Goal: Information Seeking & Learning: Learn about a topic

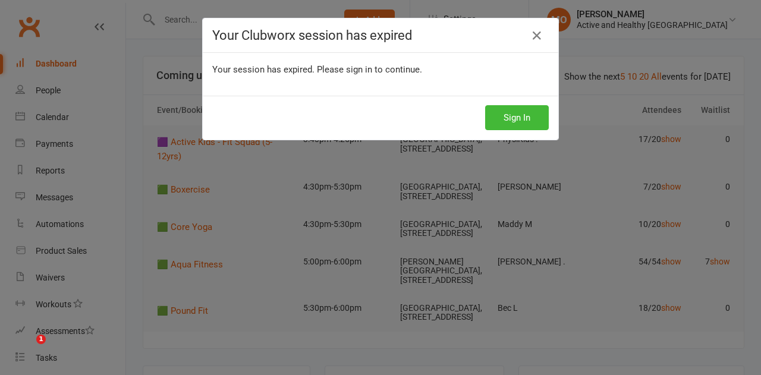
click at [522, 118] on button "Sign In" at bounding box center [517, 117] width 64 height 25
click at [509, 118] on button "Sign In" at bounding box center [517, 117] width 64 height 25
click at [533, 37] on icon at bounding box center [536, 36] width 14 height 14
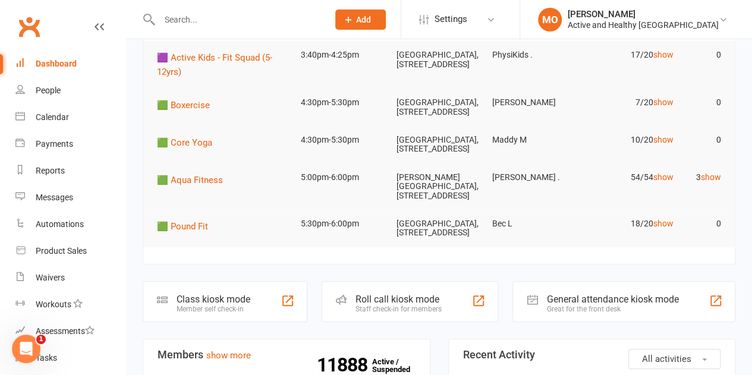
scroll to position [238, 0]
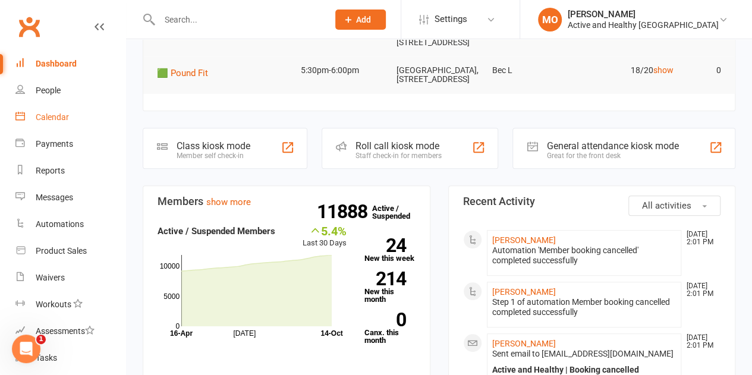
click at [61, 116] on div "Calendar" at bounding box center [52, 117] width 33 height 10
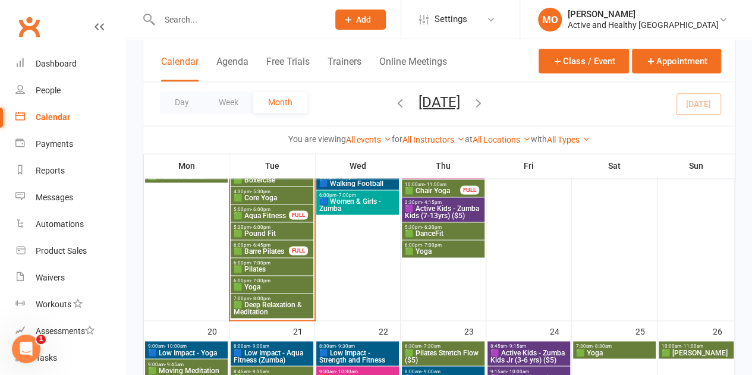
scroll to position [475, 0]
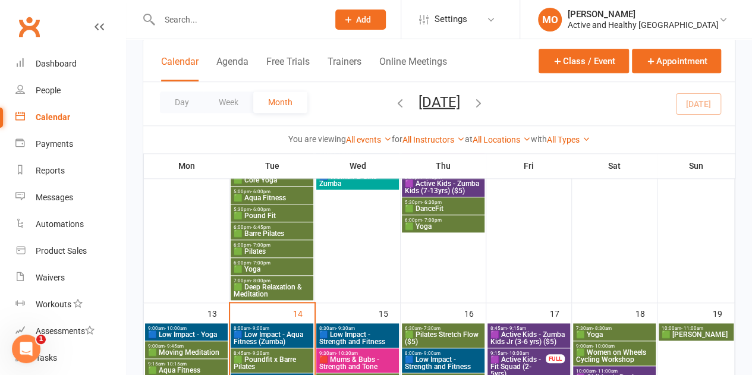
click at [278, 295] on span "🟩 Deep Relaxation & Meditation" at bounding box center [272, 290] width 78 height 14
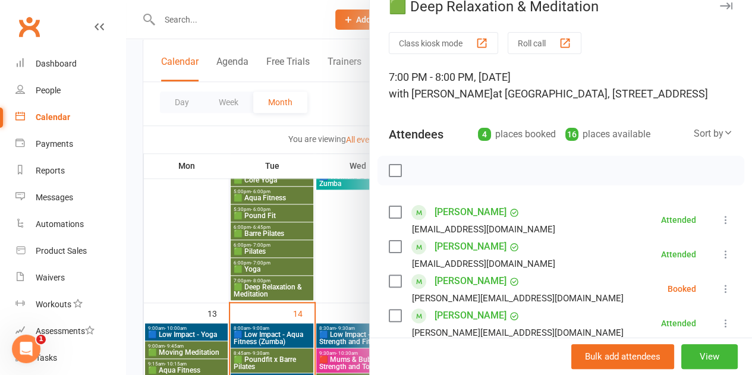
scroll to position [0, 0]
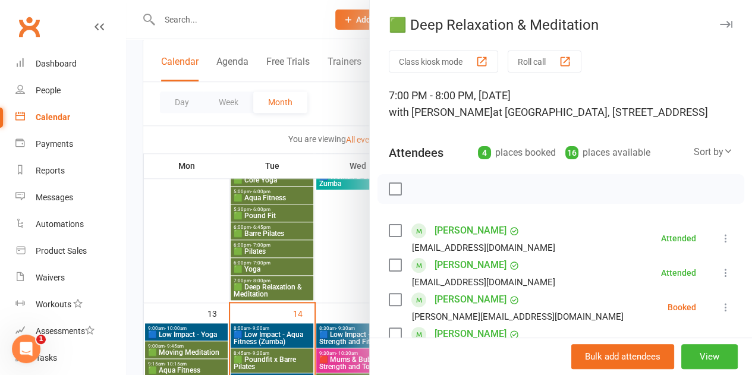
click at [220, 222] on div at bounding box center [439, 187] width 626 height 375
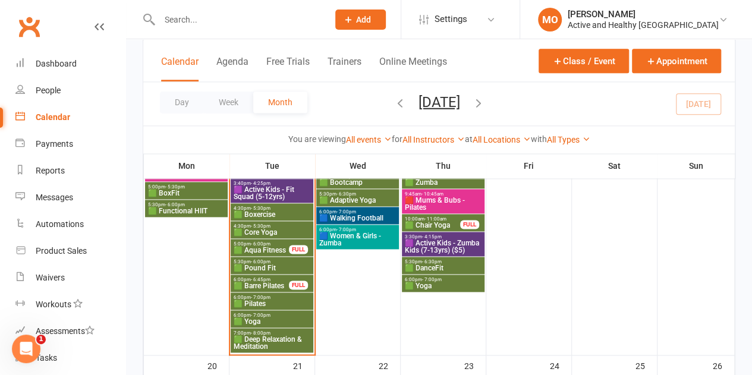
scroll to position [832, 0]
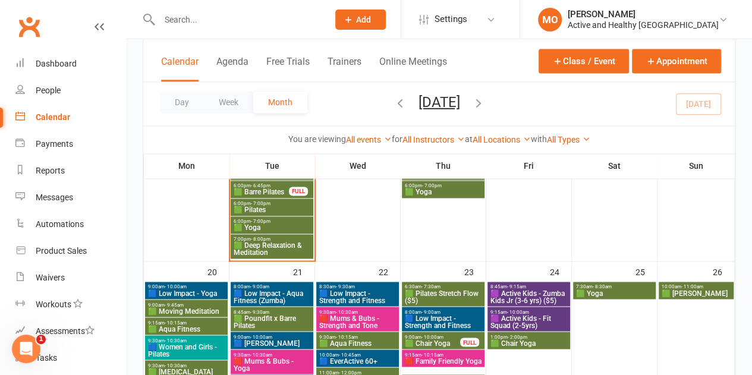
click at [283, 243] on span "🟩 Deep Relaxation & Meditation" at bounding box center [272, 249] width 78 height 14
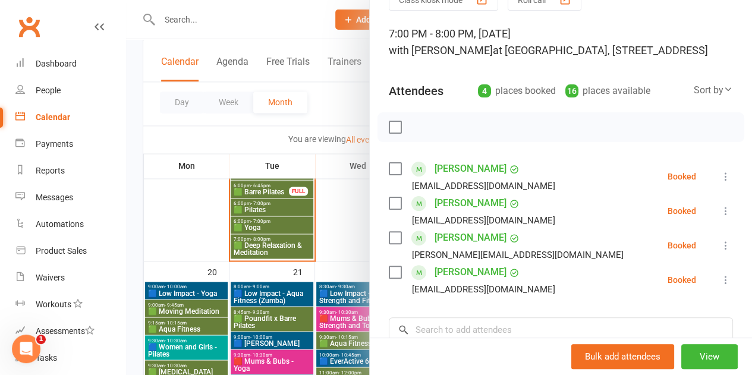
scroll to position [119, 0]
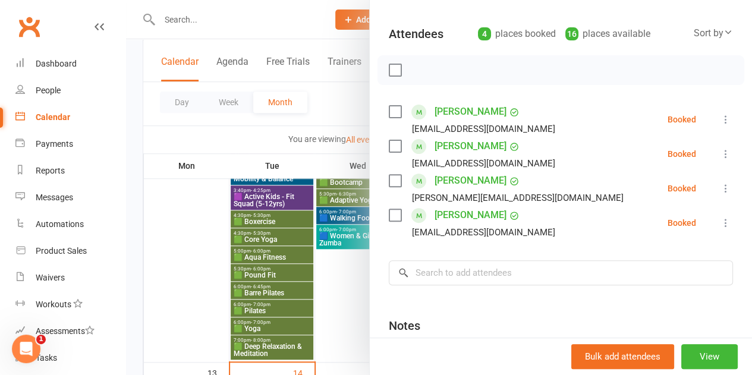
click at [167, 216] on div at bounding box center [439, 187] width 626 height 375
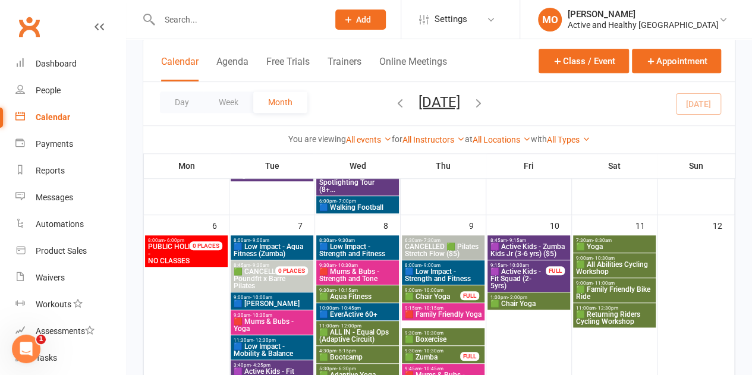
scroll to position [59, 0]
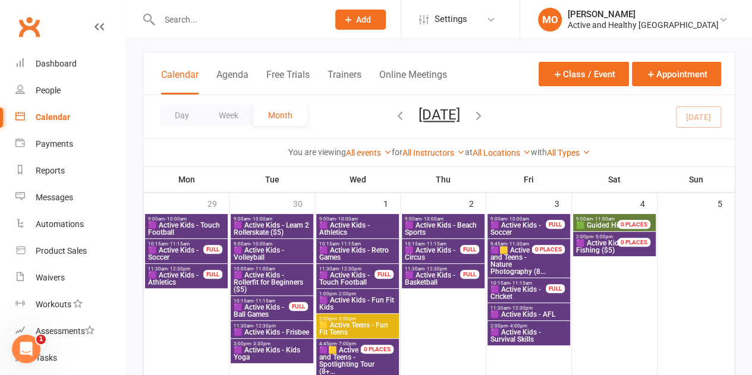
click at [393, 116] on icon "button" at bounding box center [399, 115] width 13 height 13
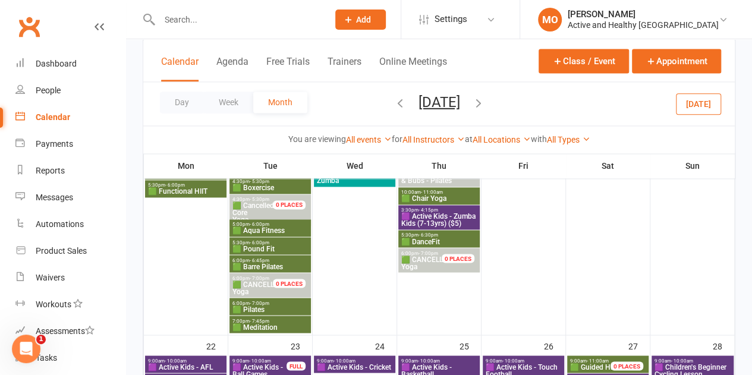
scroll to position [951, 0]
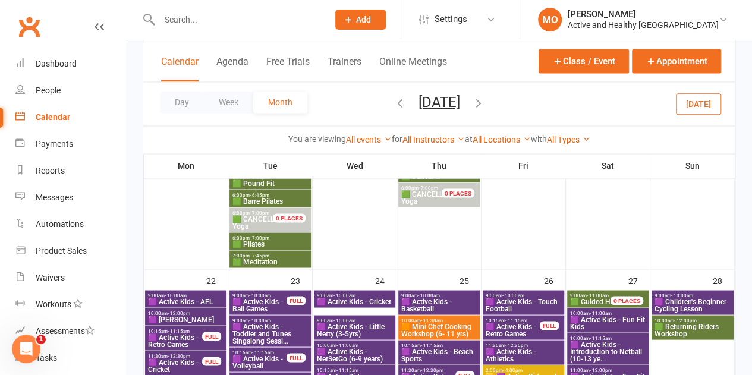
click at [292, 261] on span "🟩 Meditation" at bounding box center [270, 261] width 77 height 7
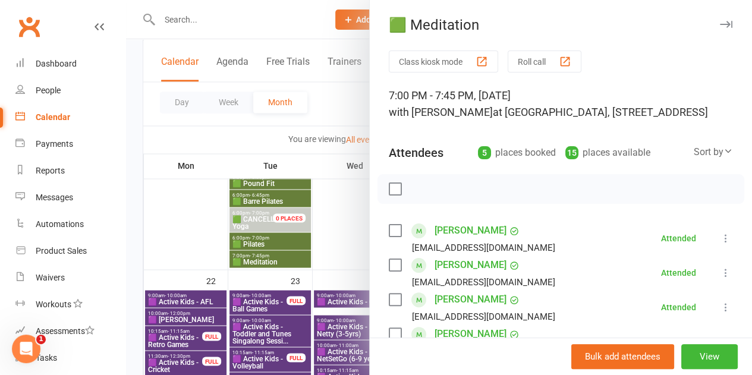
scroll to position [178, 0]
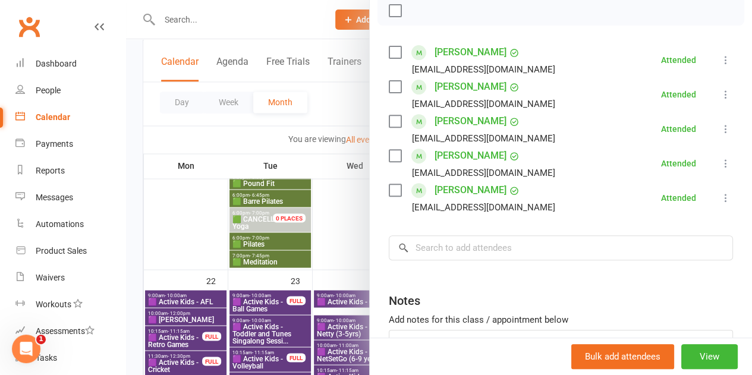
click at [176, 236] on div at bounding box center [439, 187] width 626 height 375
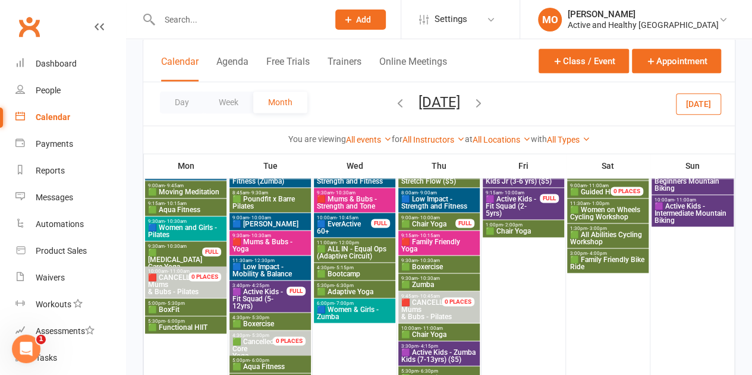
scroll to position [951, 0]
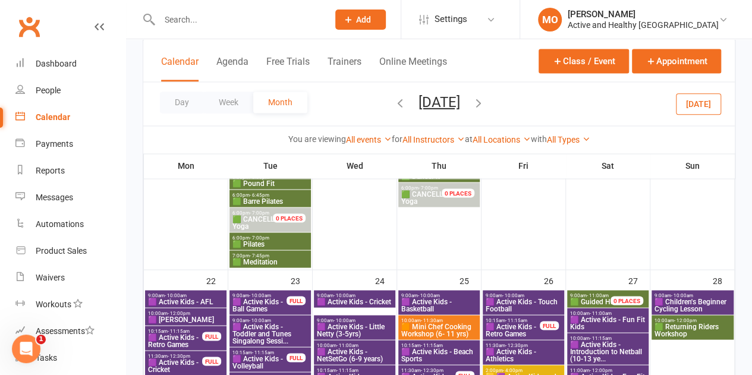
click at [250, 264] on span "🟩 Meditation" at bounding box center [270, 261] width 77 height 7
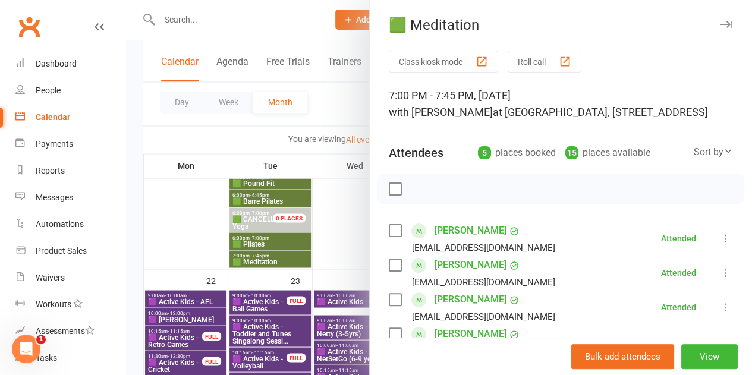
click at [286, 238] on div at bounding box center [439, 187] width 626 height 375
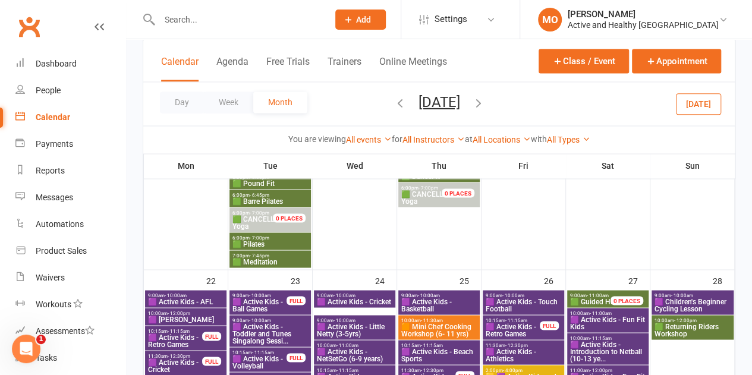
click at [285, 239] on span "6:00pm - 7:00pm" at bounding box center [270, 237] width 77 height 5
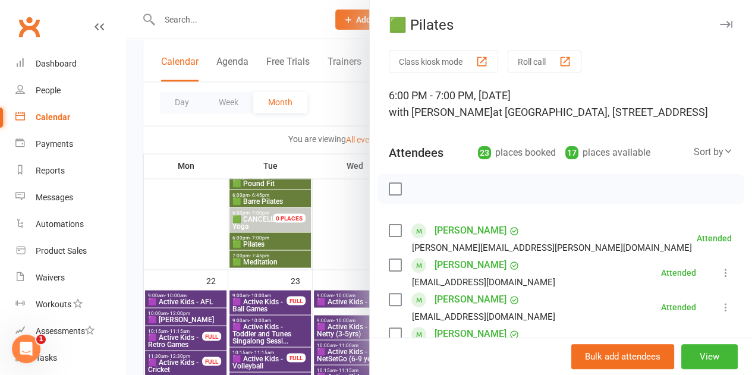
click at [240, 204] on div at bounding box center [439, 187] width 626 height 375
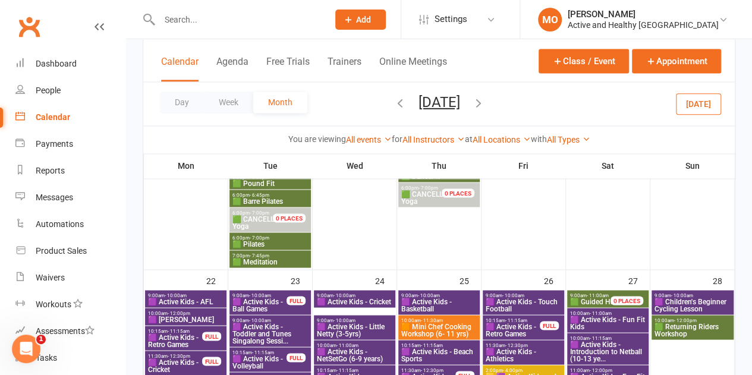
click at [247, 198] on span "🟩 Barre Pilates" at bounding box center [270, 200] width 77 height 7
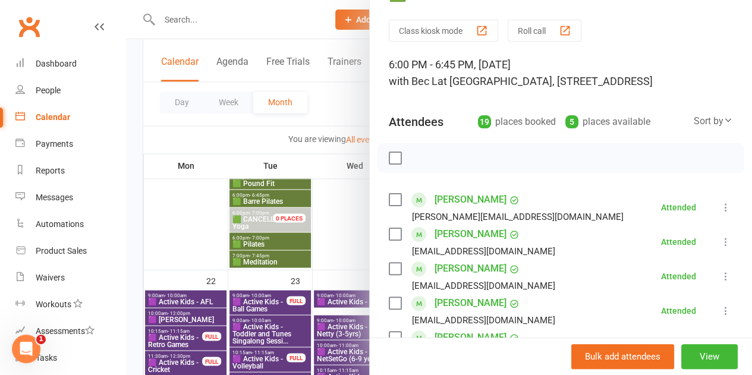
scroll to position [0, 0]
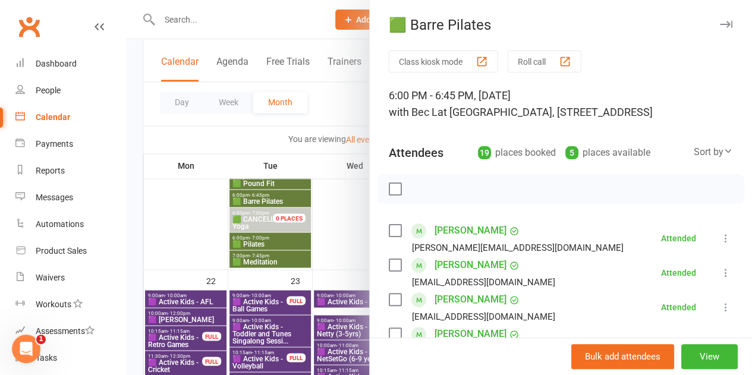
click at [182, 254] on div at bounding box center [439, 187] width 626 height 375
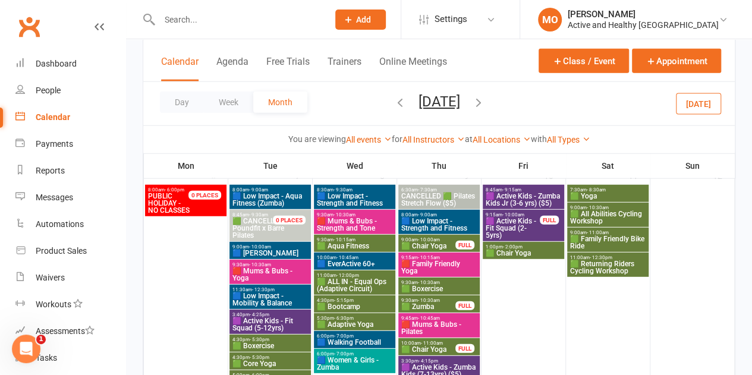
scroll to position [1617, 0]
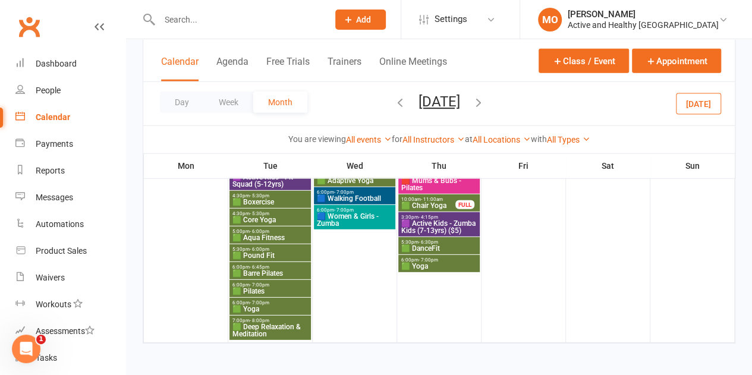
click at [273, 305] on span "🟩 Yoga" at bounding box center [270, 308] width 77 height 7
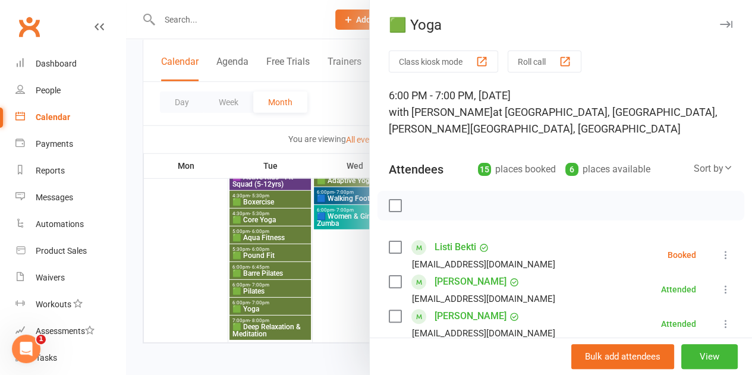
click at [266, 14] on div at bounding box center [439, 187] width 626 height 375
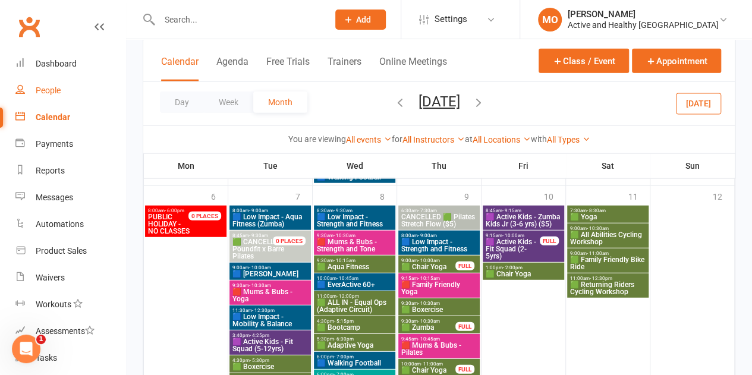
scroll to position [1380, 0]
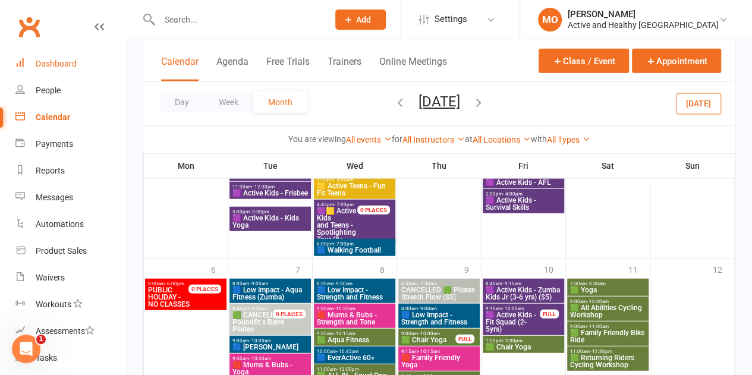
click at [57, 70] on link "Dashboard" at bounding box center [70, 64] width 110 height 27
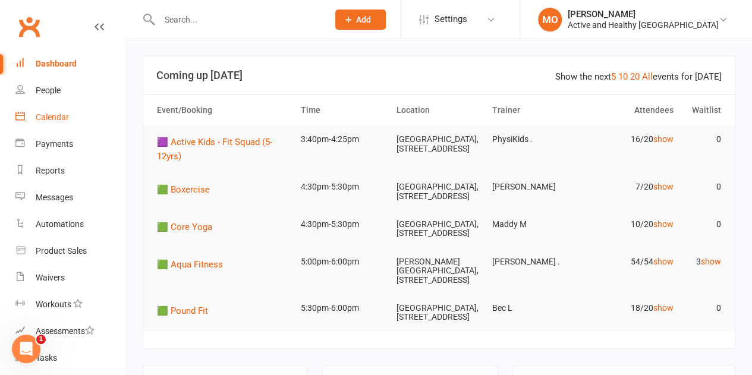
click at [51, 118] on div "Calendar" at bounding box center [52, 117] width 33 height 10
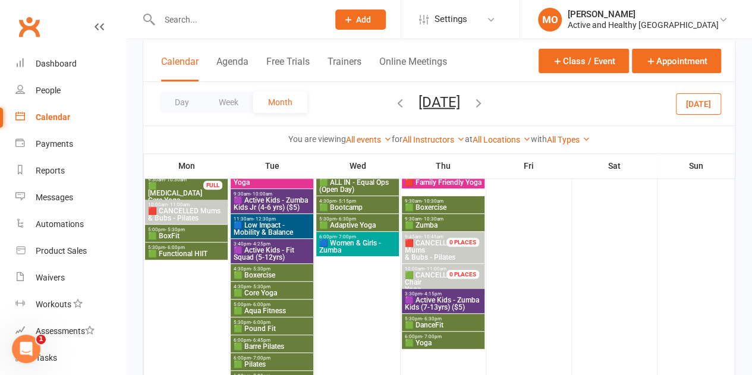
scroll to position [178, 0]
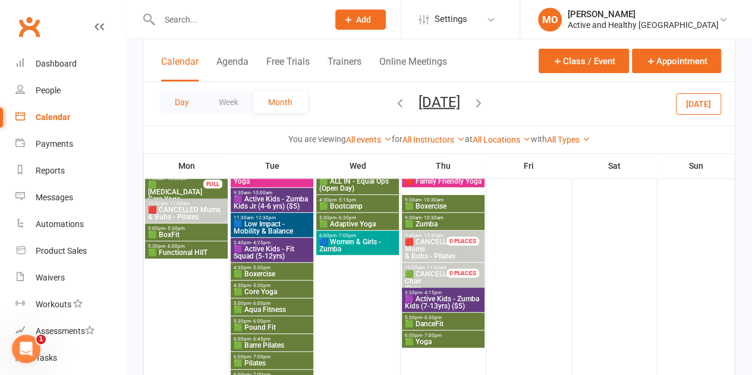
click at [186, 102] on button "Day" at bounding box center [182, 101] width 44 height 21
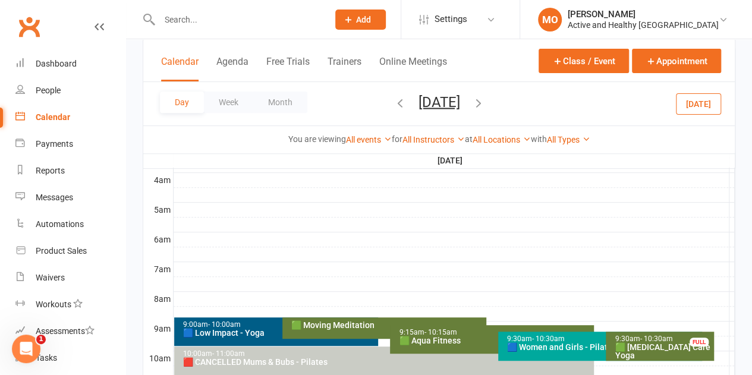
scroll to position [0, 0]
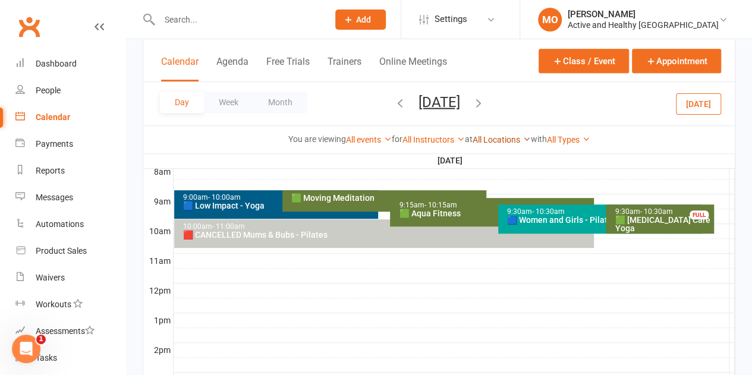
click at [521, 139] on link "All Locations" at bounding box center [501, 140] width 58 height 10
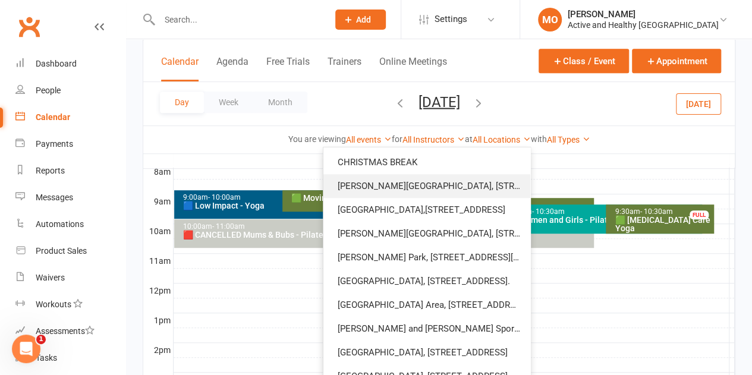
scroll to position [654, 0]
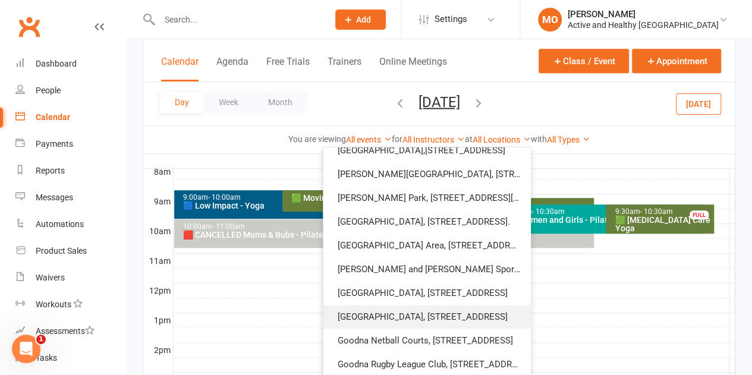
click at [436, 315] on link "[GEOGRAPHIC_DATA], [STREET_ADDRESS]" at bounding box center [426, 317] width 207 height 24
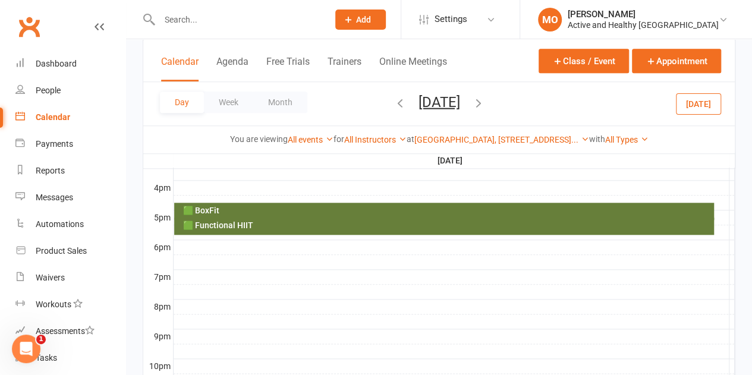
scroll to position [553, 0]
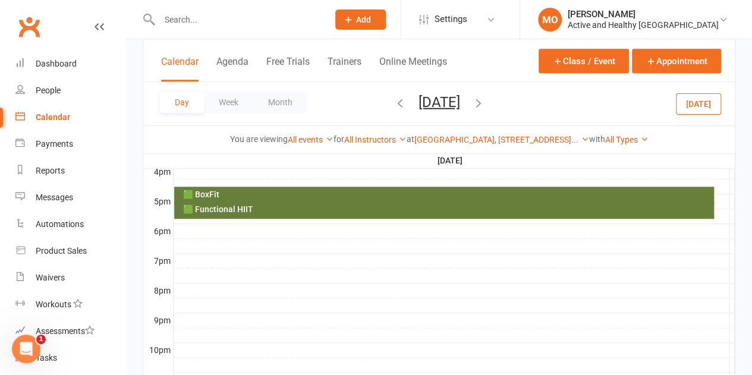
click at [485, 104] on icon "button" at bounding box center [478, 102] width 13 height 13
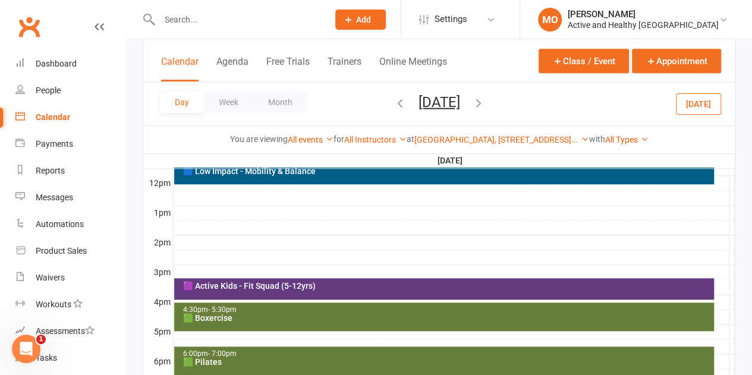
scroll to position [493, 0]
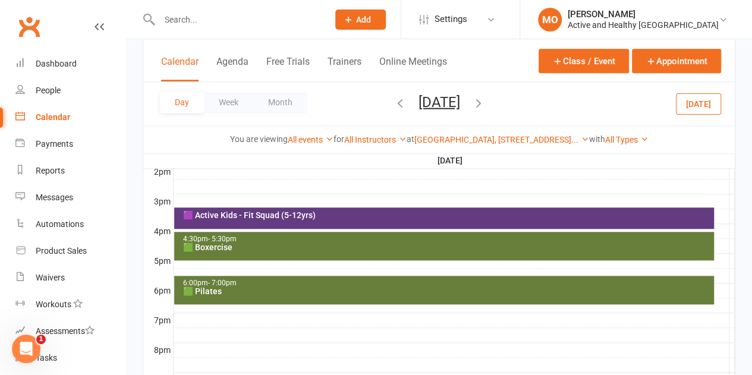
click at [460, 102] on button "[DATE]" at bounding box center [439, 101] width 42 height 17
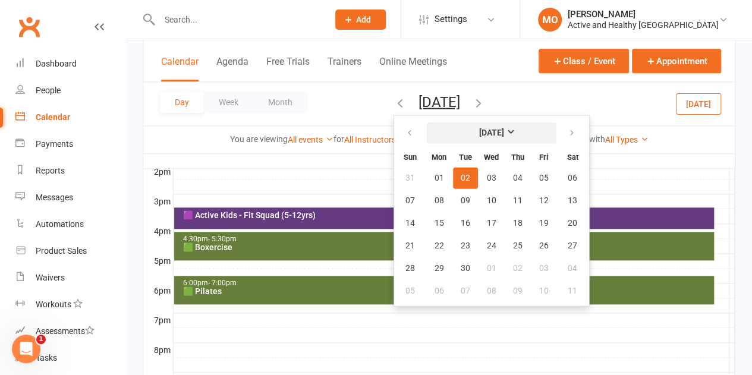
click at [479, 128] on strong "[DATE]" at bounding box center [491, 133] width 25 height 10
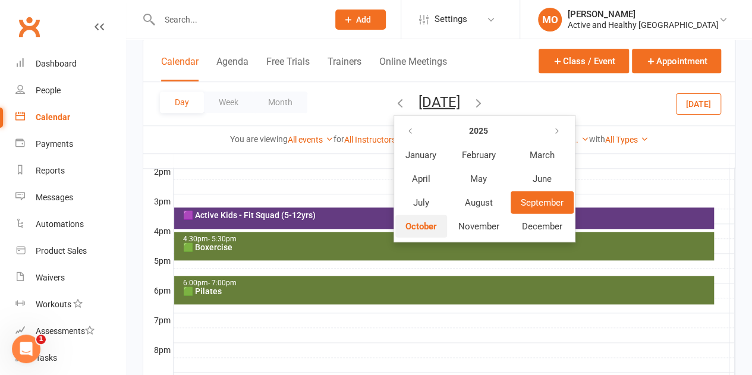
click at [405, 228] on span "October" at bounding box center [420, 225] width 31 height 11
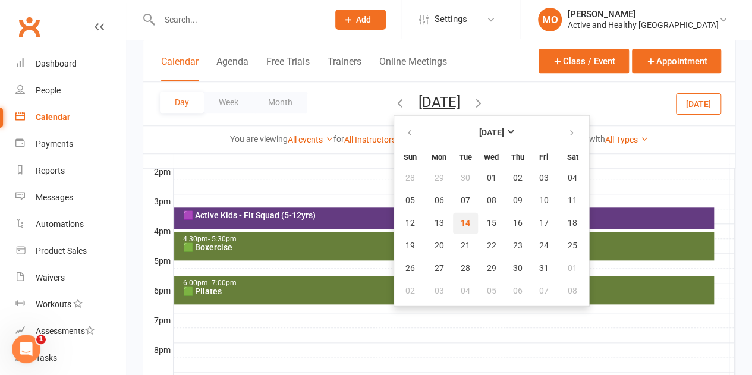
click at [460, 218] on span "14" at bounding box center [465, 223] width 10 height 10
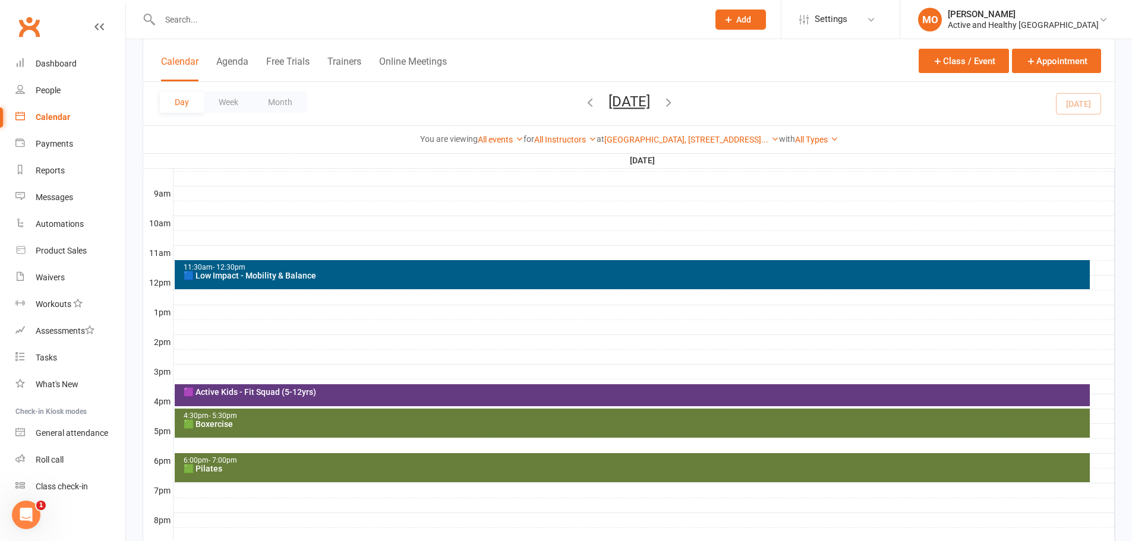
scroll to position [320, 0]
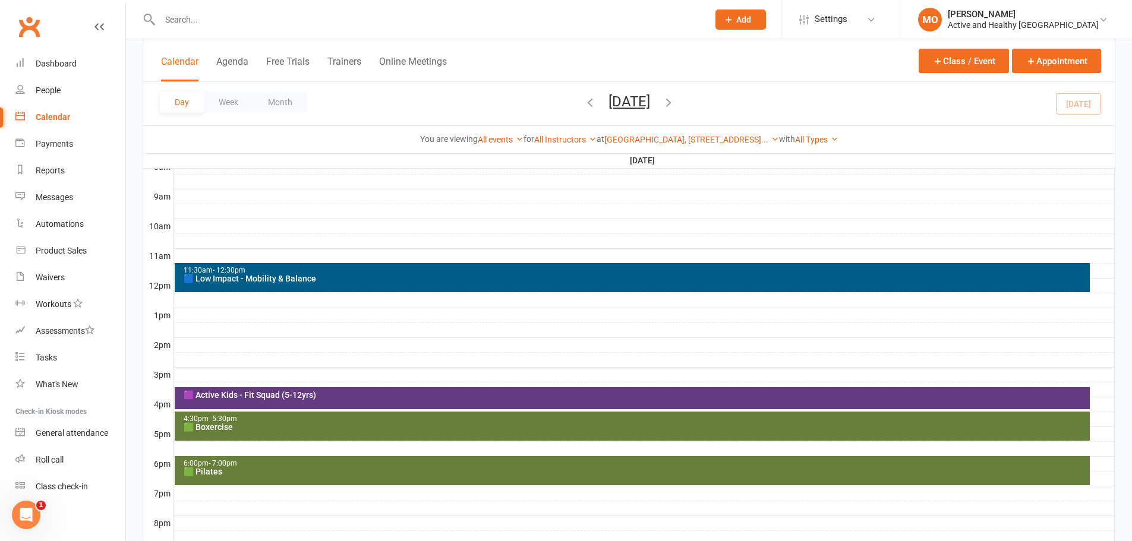
click at [583, 103] on icon "button" at bounding box center [589, 102] width 13 height 13
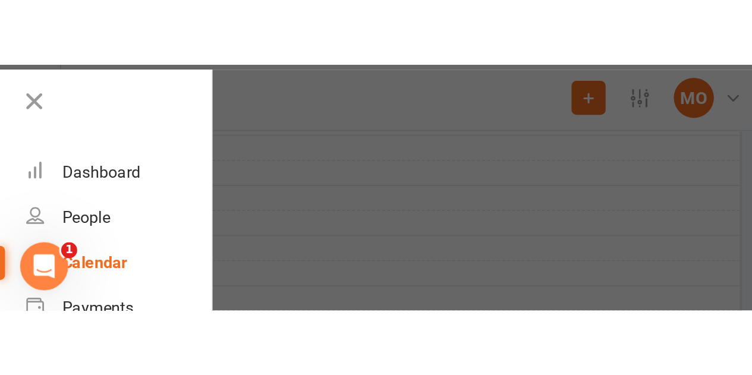
scroll to position [329, 0]
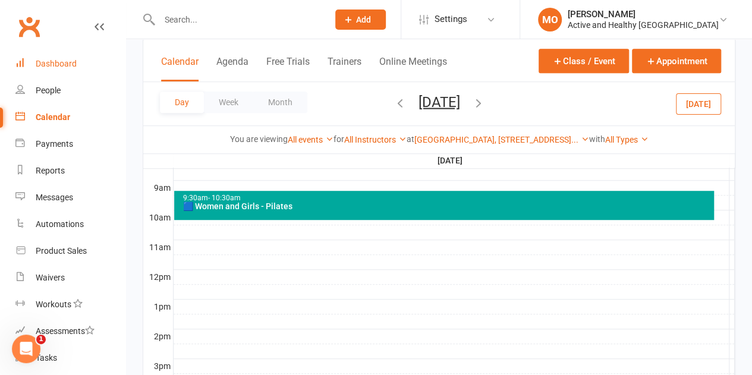
click at [73, 53] on link "Dashboard" at bounding box center [70, 64] width 110 height 27
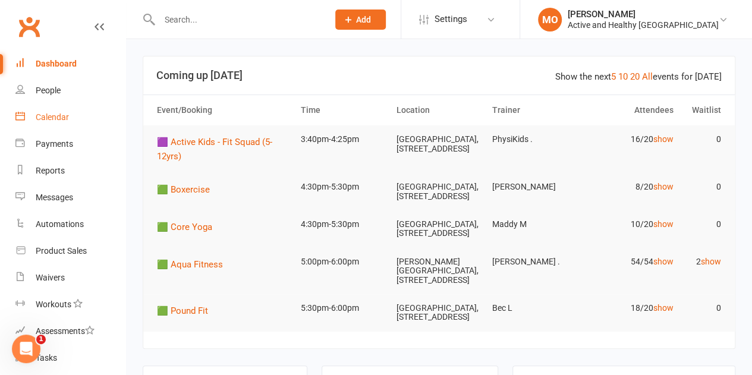
click at [56, 111] on link "Calendar" at bounding box center [70, 117] width 110 height 27
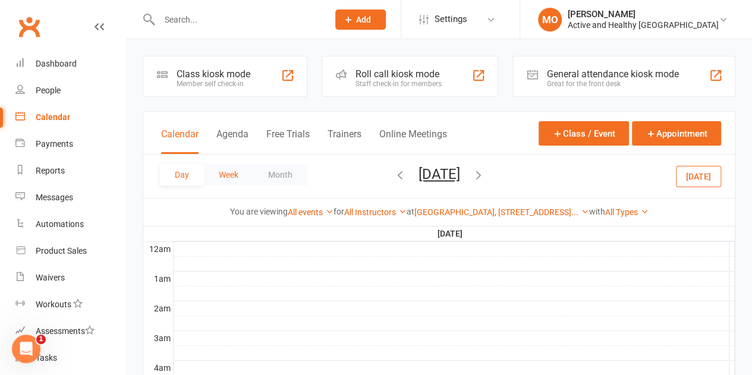
click at [232, 172] on button "Week" at bounding box center [228, 174] width 49 height 21
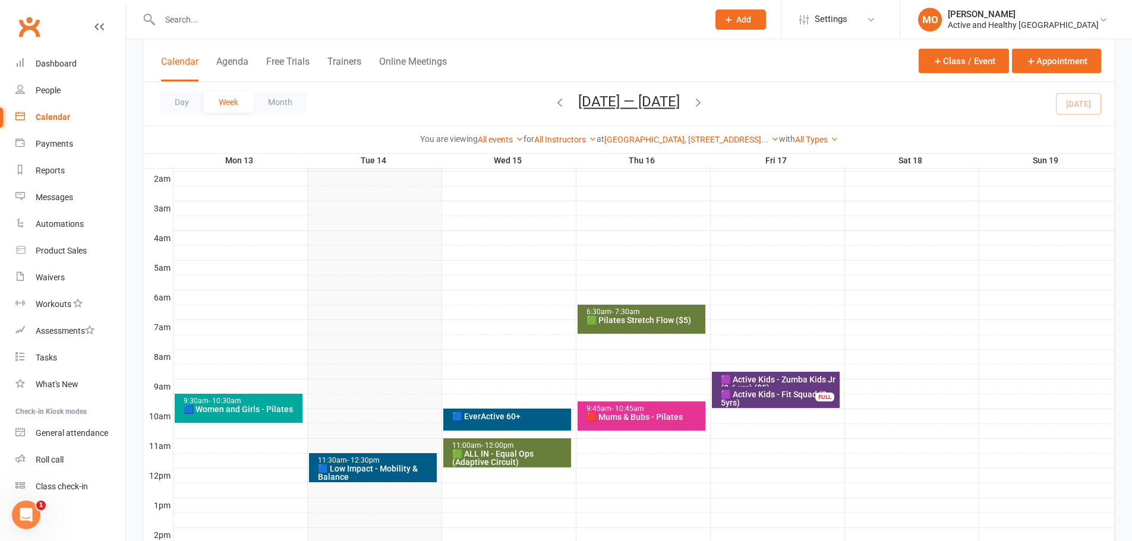
scroll to position [294, 0]
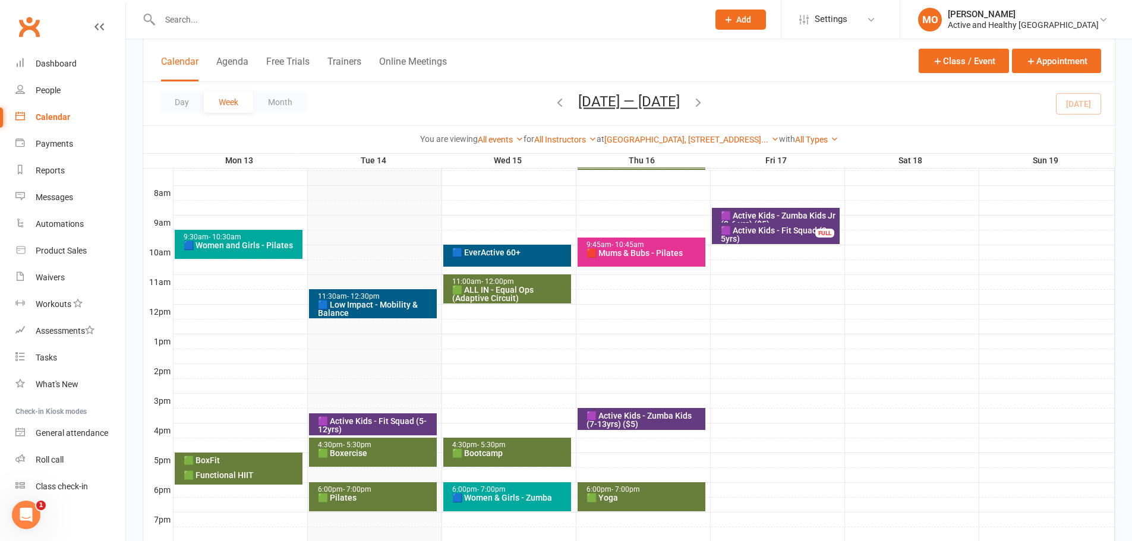
click at [720, 133] on div "[GEOGRAPHIC_DATA], [STREET_ADDRESS]... Show All Locations [Deactivated] [GEOGRA…" at bounding box center [691, 139] width 175 height 13
click at [717, 136] on link "[GEOGRAPHIC_DATA], [STREET_ADDRESS]..." at bounding box center [691, 140] width 175 height 10
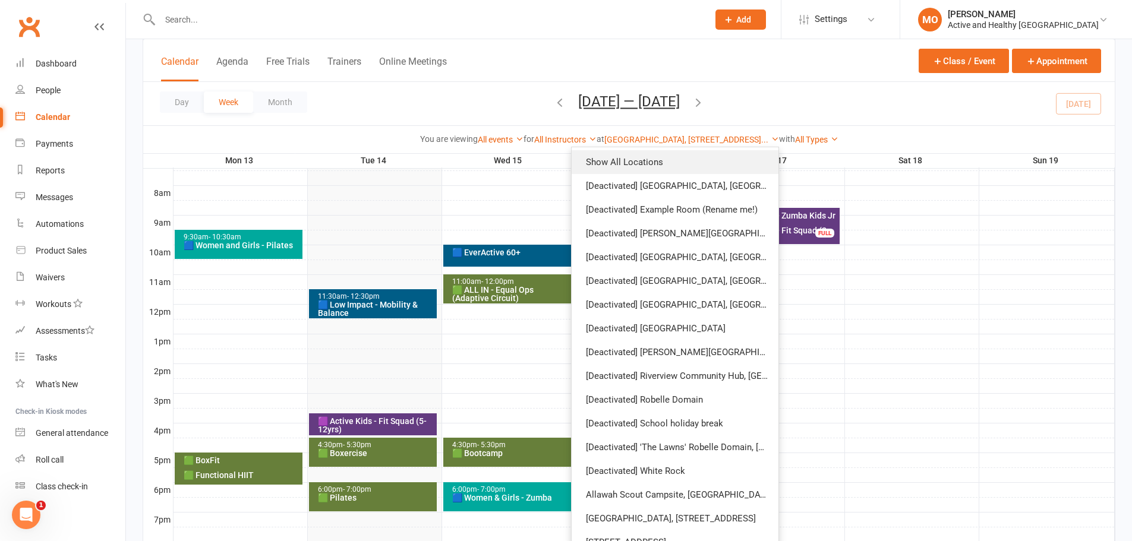
click at [677, 164] on link "Show All Locations" at bounding box center [675, 162] width 207 height 24
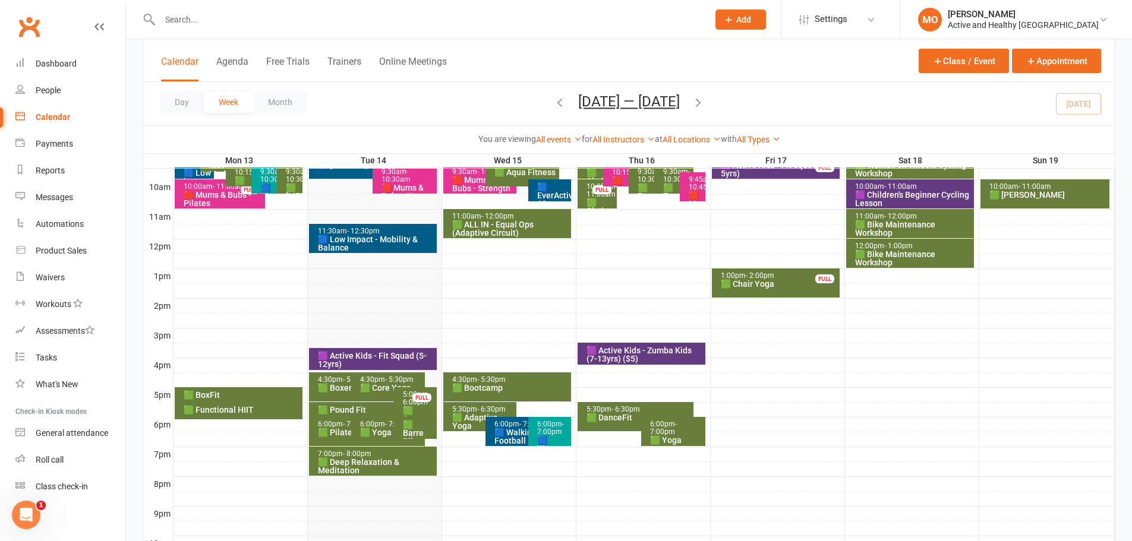
scroll to position [412, 0]
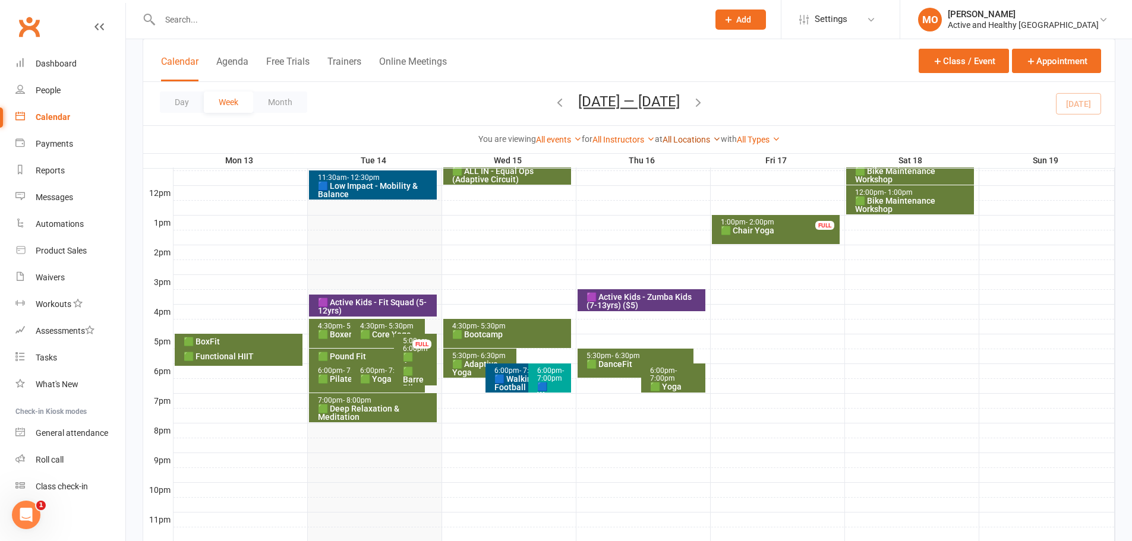
click at [698, 137] on link "All Locations" at bounding box center [691, 140] width 58 height 10
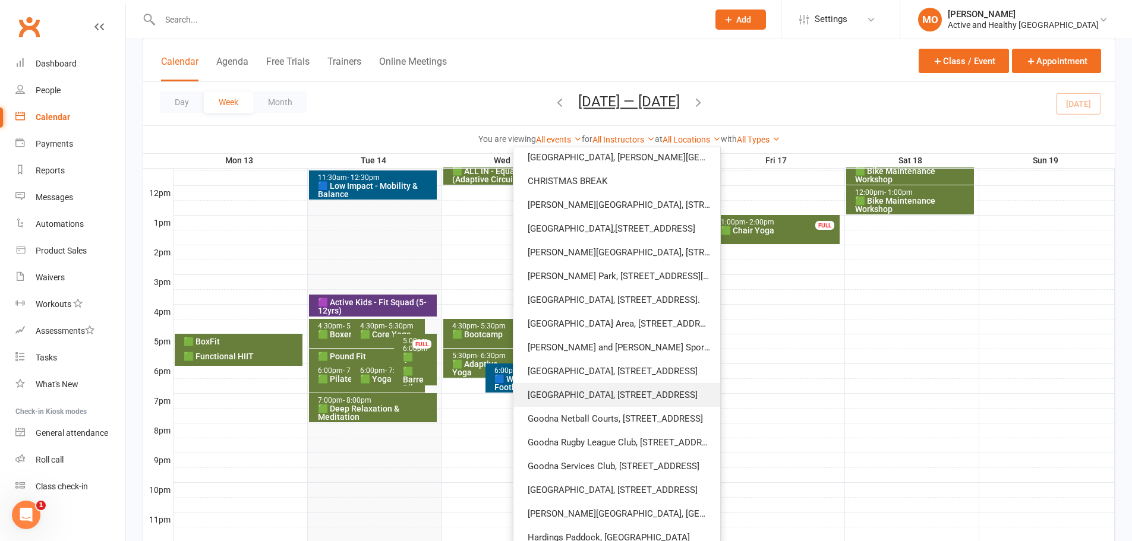
scroll to position [594, 0]
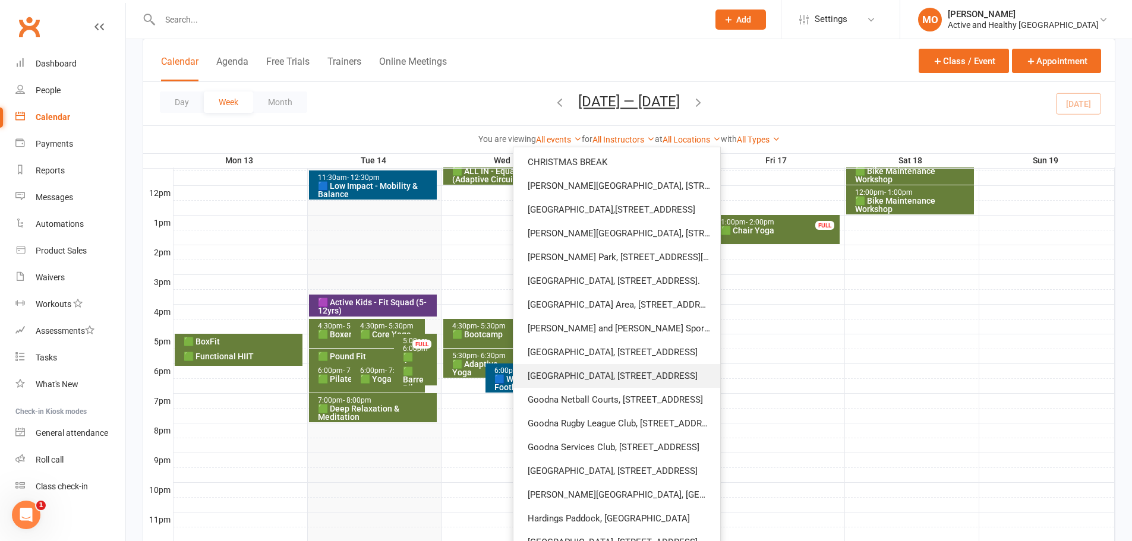
click at [594, 366] on link "[GEOGRAPHIC_DATA], [STREET_ADDRESS]" at bounding box center [616, 376] width 207 height 24
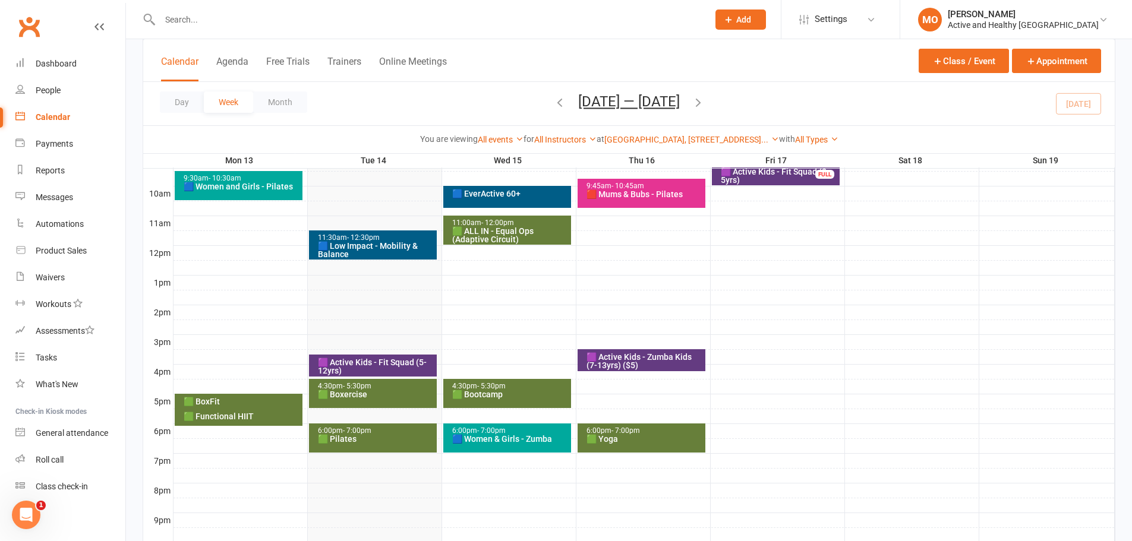
scroll to position [353, 0]
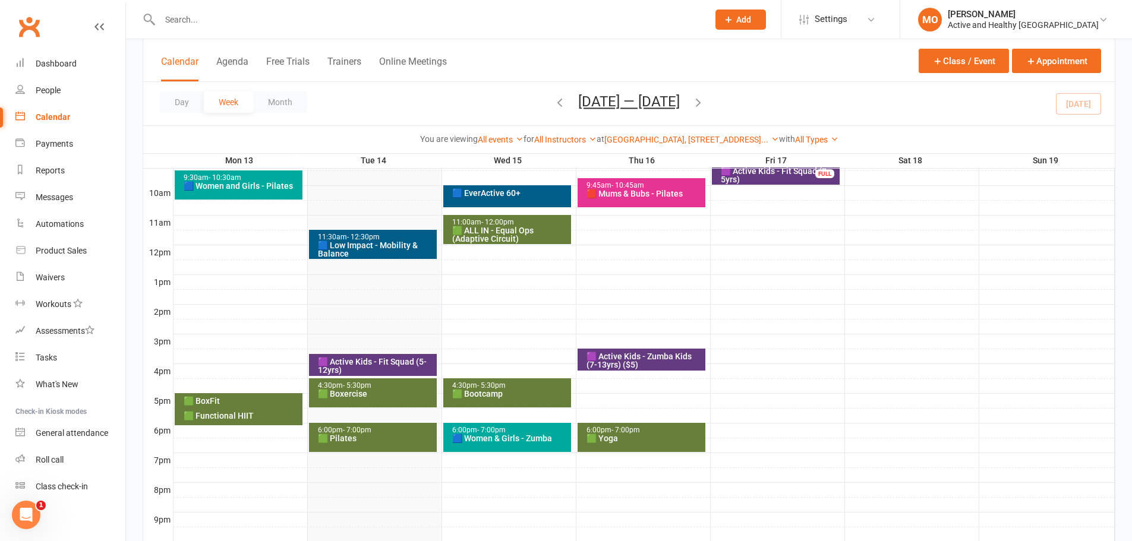
click at [401, 374] on div "🟩 Boxercise" at bounding box center [375, 394] width 117 height 8
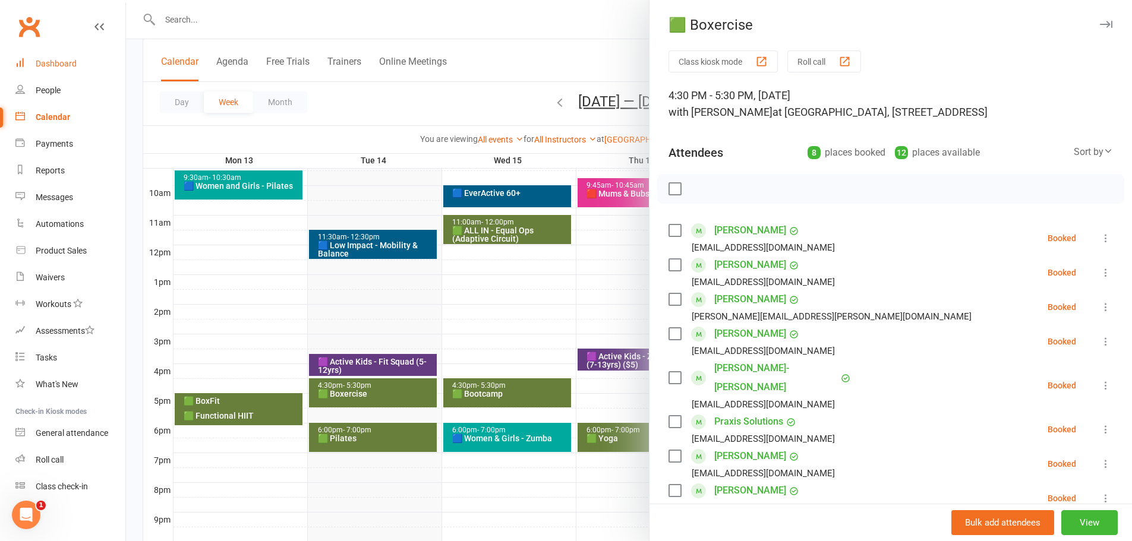
click at [58, 52] on link "Dashboard" at bounding box center [70, 64] width 110 height 27
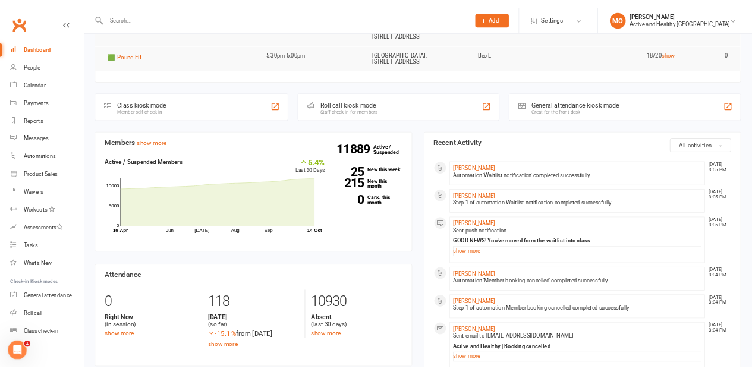
scroll to position [356, 0]
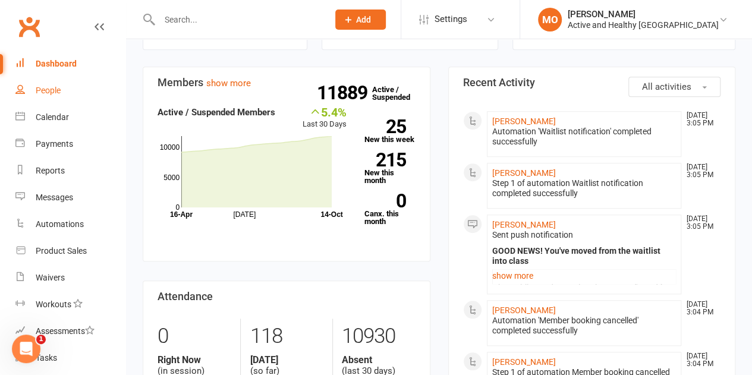
click at [51, 97] on link "People" at bounding box center [70, 90] width 110 height 27
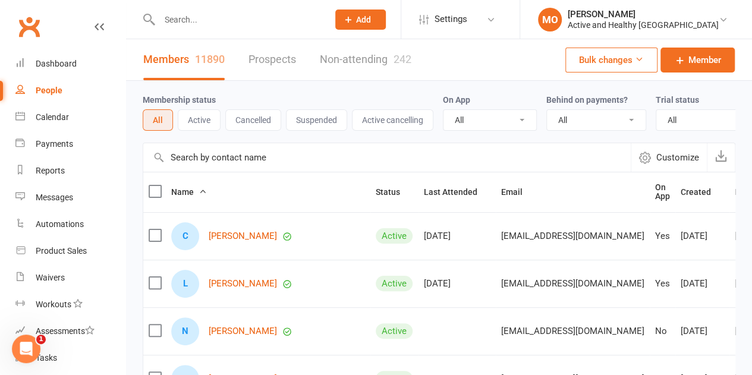
click at [274, 165] on input "text" at bounding box center [386, 157] width 487 height 29
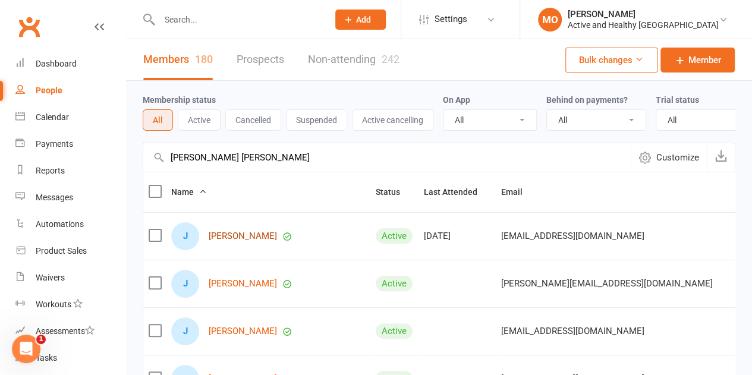
type input "[PERSON_NAME] [PERSON_NAME]"
click at [236, 241] on link "[PERSON_NAME]" at bounding box center [243, 236] width 68 height 10
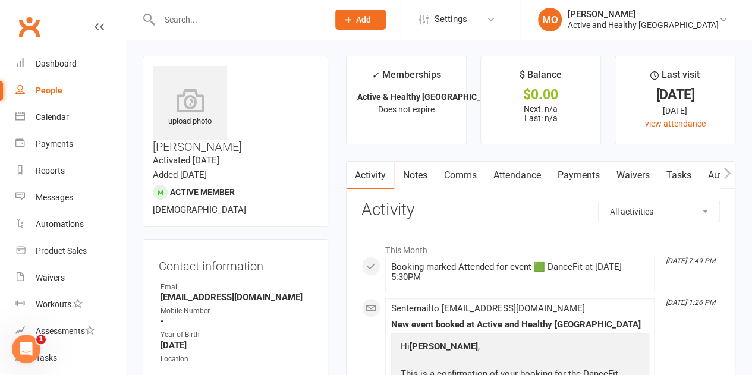
click at [500, 174] on link "Attendance" at bounding box center [516, 175] width 64 height 27
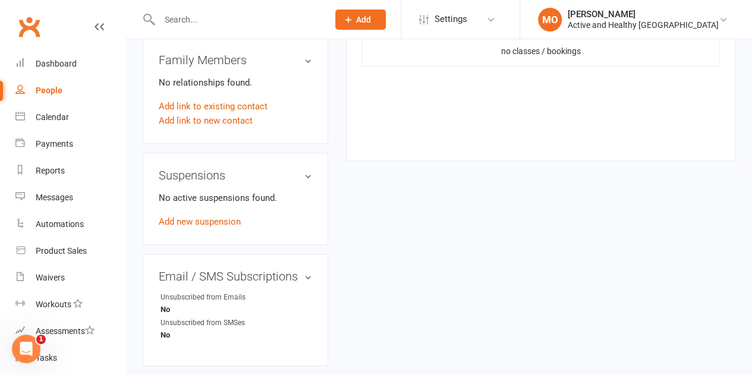
scroll to position [416, 0]
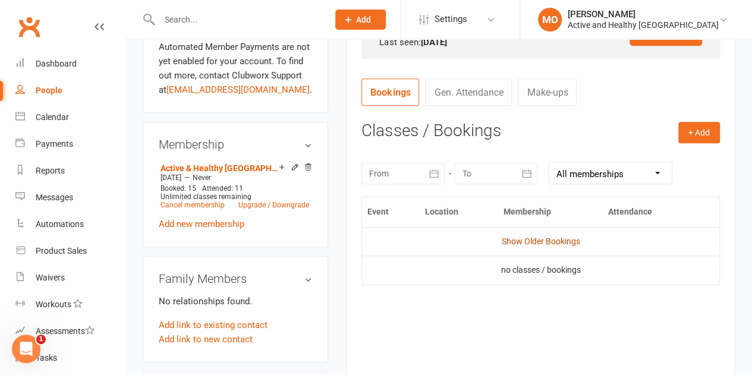
click at [542, 239] on link "Show Older Bookings" at bounding box center [540, 241] width 78 height 10
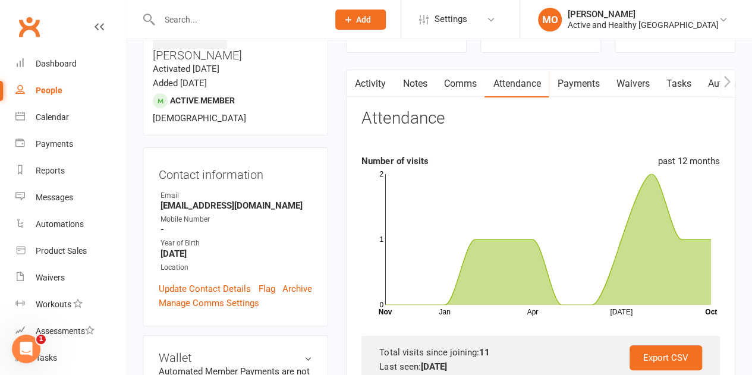
scroll to position [0, 0]
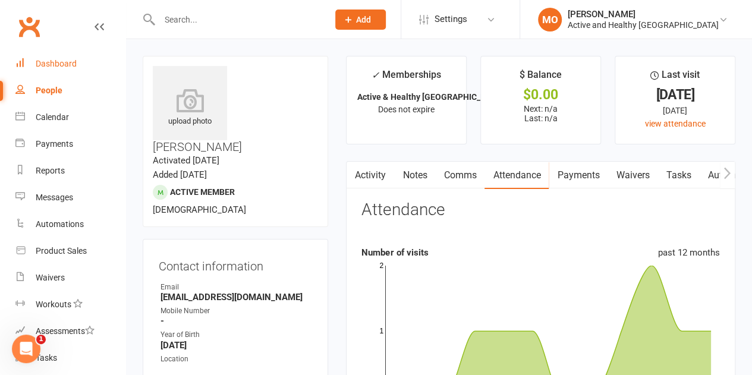
click at [57, 62] on div "Dashboard" at bounding box center [56, 64] width 41 height 10
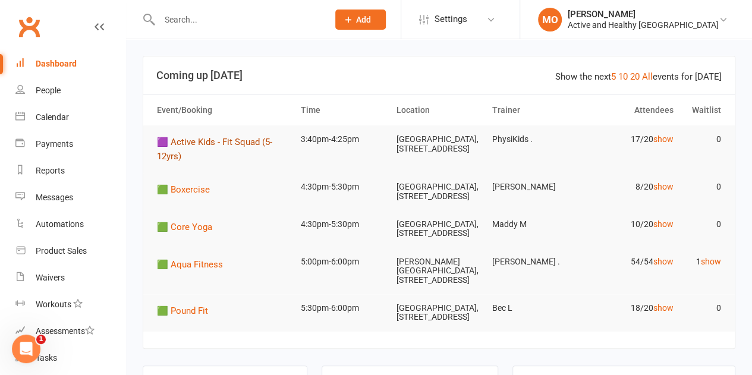
click at [208, 141] on span "🟪 Active Kids - Fit Squad (5-12yrs)" at bounding box center [214, 149] width 115 height 25
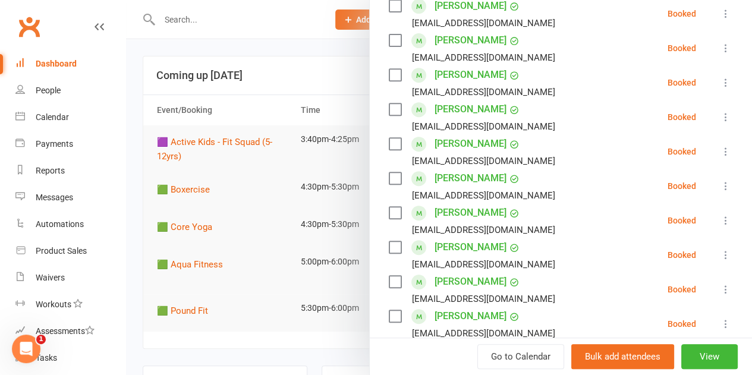
scroll to position [59, 0]
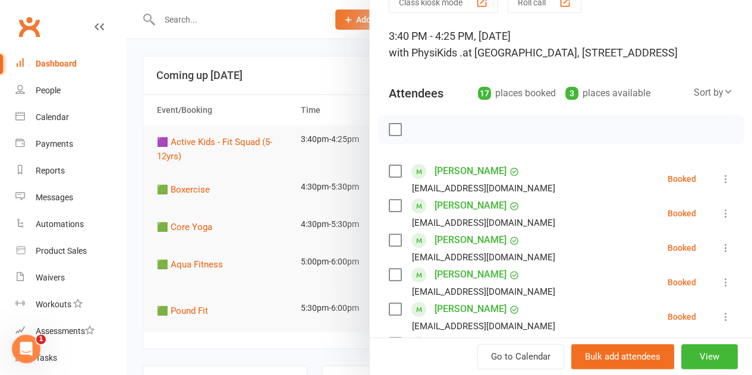
click at [212, 50] on div at bounding box center [439, 187] width 626 height 375
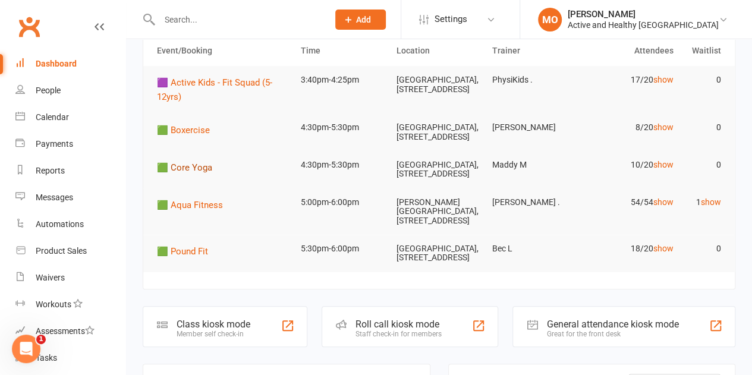
click at [181, 173] on span "🟩 Core Yoga" at bounding box center [184, 167] width 55 height 11
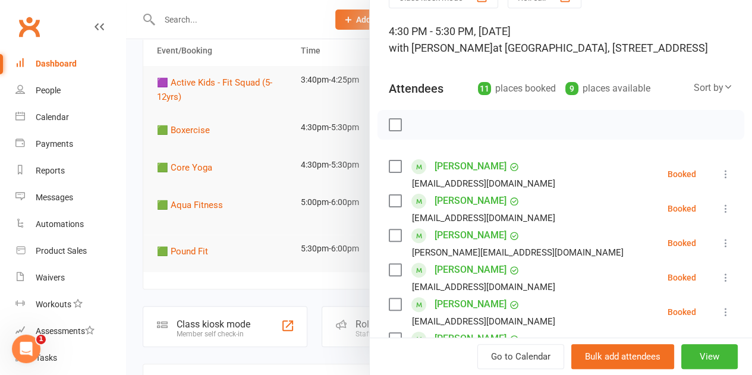
scroll to position [238, 0]
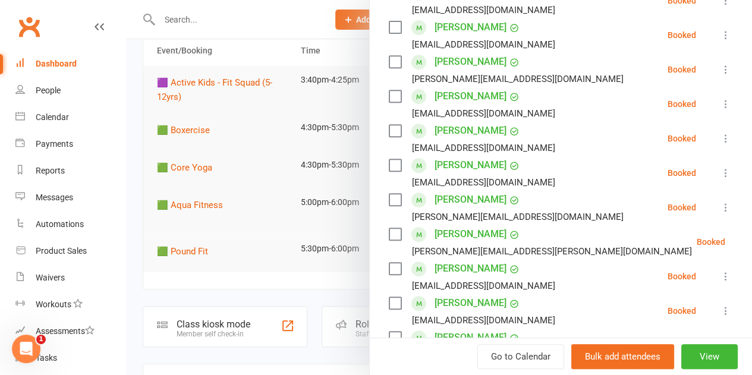
click at [56, 63] on div "Dashboard" at bounding box center [56, 64] width 41 height 10
click at [54, 112] on div "Calendar" at bounding box center [52, 117] width 33 height 10
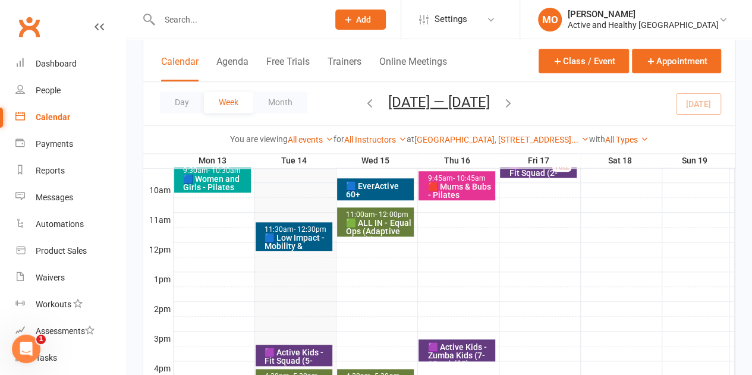
scroll to position [356, 0]
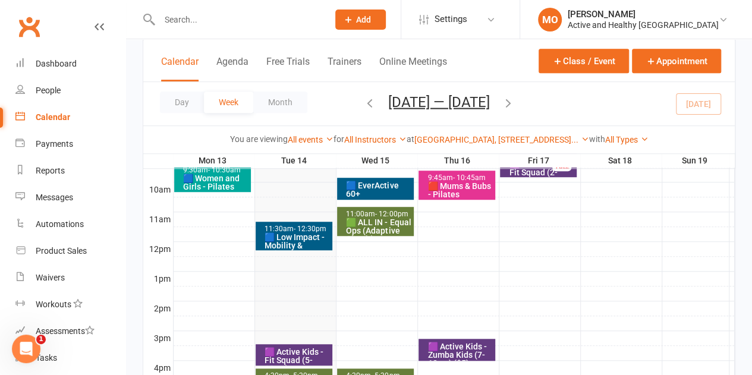
click at [364, 192] on div "🟦 EverActive 60+" at bounding box center [378, 189] width 66 height 17
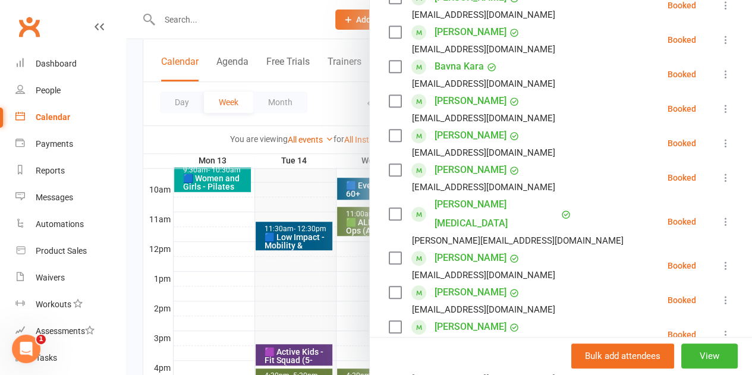
scroll to position [297, 0]
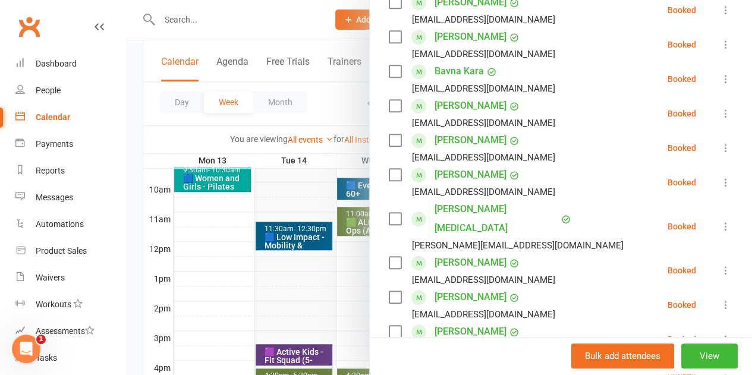
click at [299, 186] on div at bounding box center [439, 187] width 626 height 375
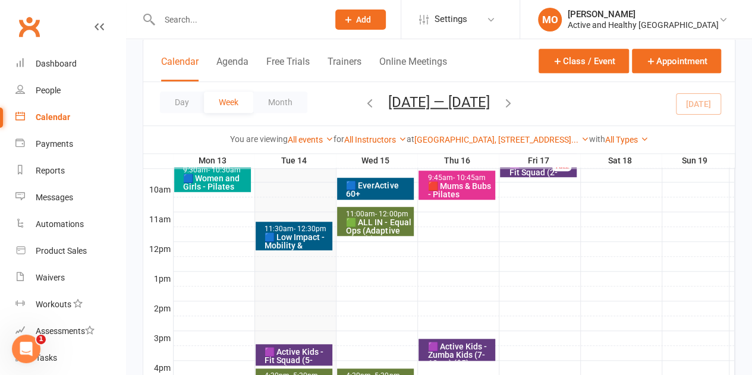
click at [403, 225] on div "🟩 ALL IN - Equal Ops (Adaptive Circuit)" at bounding box center [378, 230] width 66 height 25
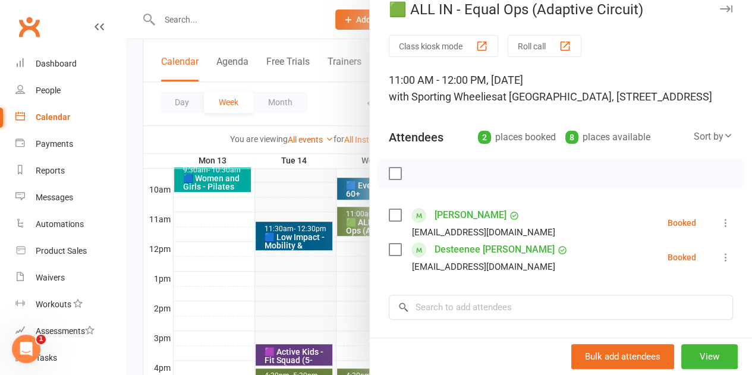
scroll to position [59, 0]
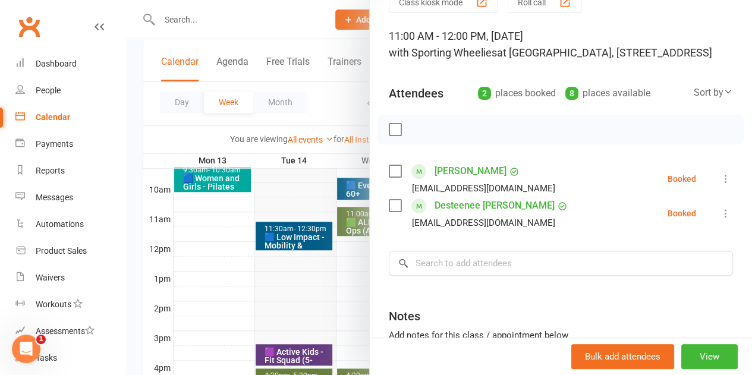
click at [290, 169] on div at bounding box center [439, 187] width 626 height 375
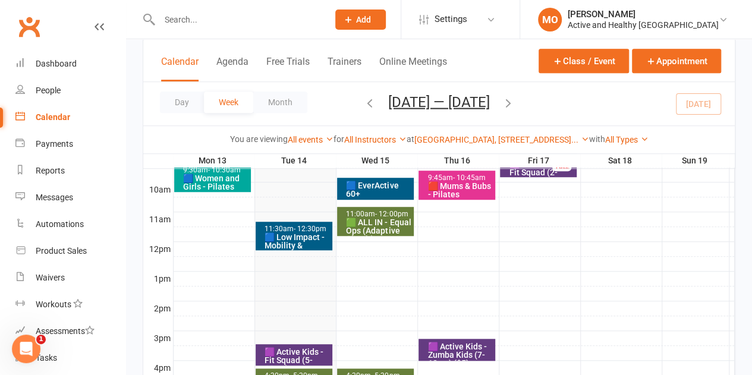
click at [363, 104] on icon "button" at bounding box center [369, 102] width 13 height 13
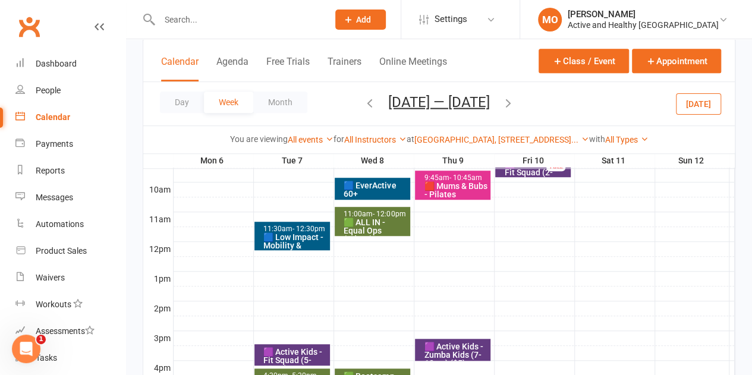
click at [385, 220] on div "🟩 ALL IN - Equal Ops (Adaptive Circuit)" at bounding box center [375, 234] width 65 height 33
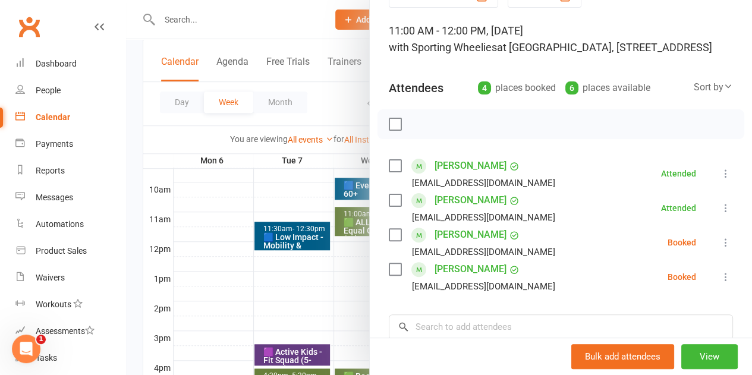
scroll to position [119, 0]
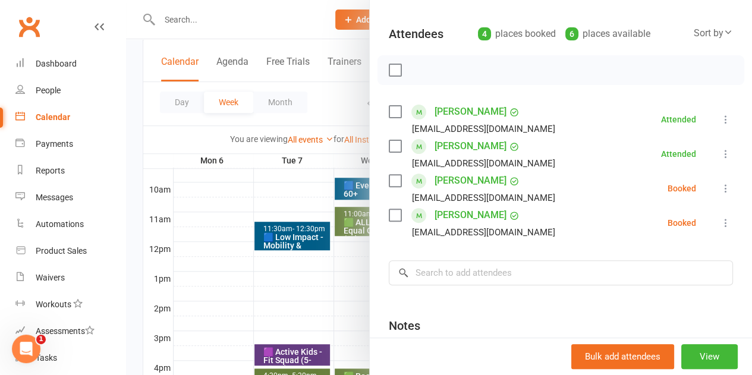
click at [310, 179] on div at bounding box center [439, 187] width 626 height 375
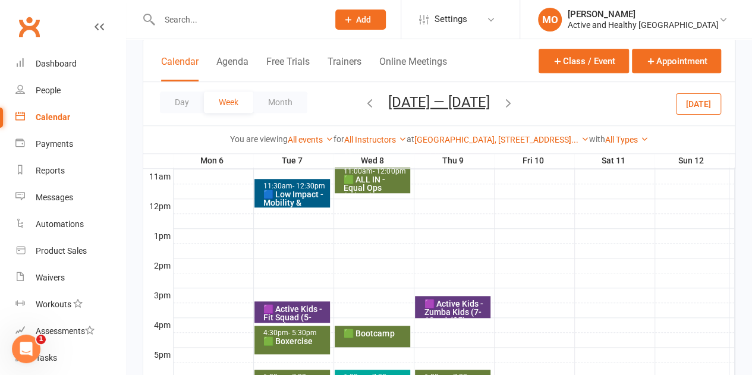
scroll to position [475, 0]
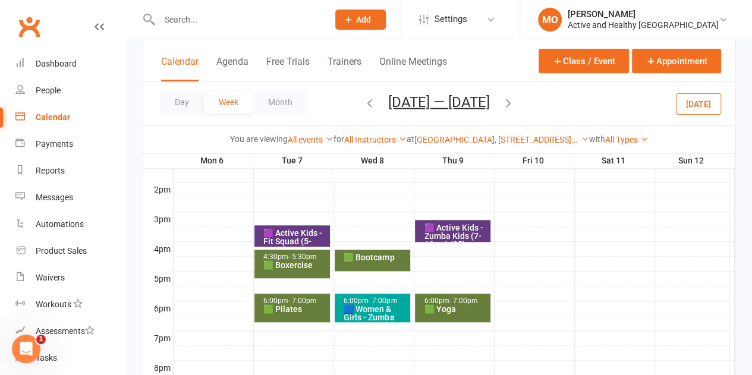
click at [390, 256] on div "🟩 Bootcamp" at bounding box center [375, 257] width 65 height 8
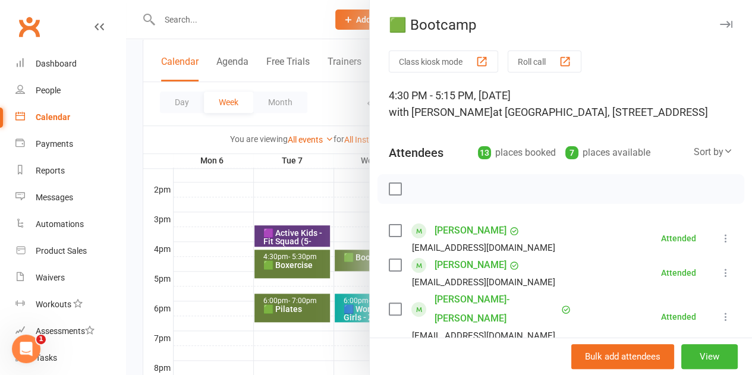
click at [299, 189] on div at bounding box center [439, 187] width 626 height 375
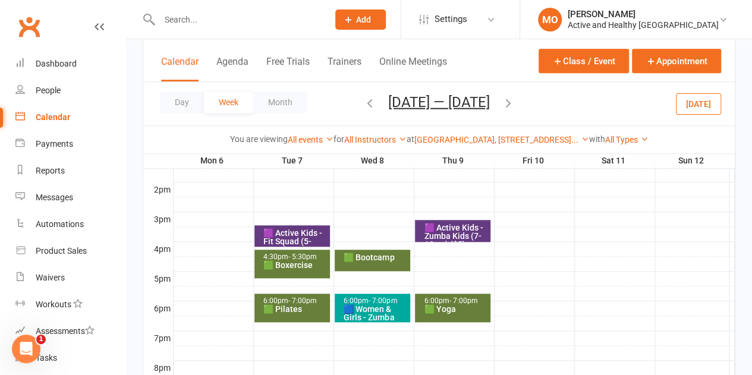
click at [356, 305] on div "🟦 Women & Girls - Zumba" at bounding box center [375, 313] width 65 height 17
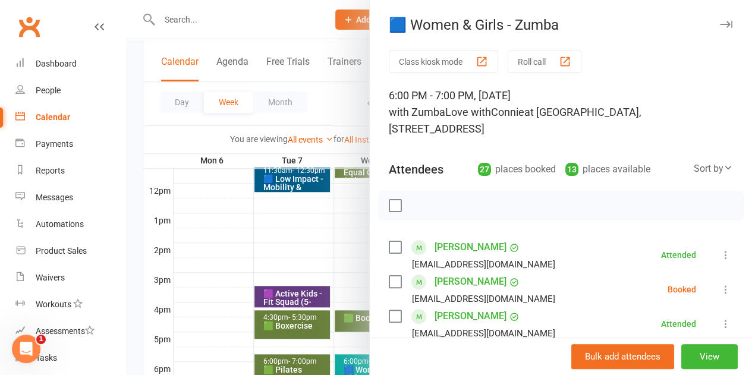
scroll to position [416, 0]
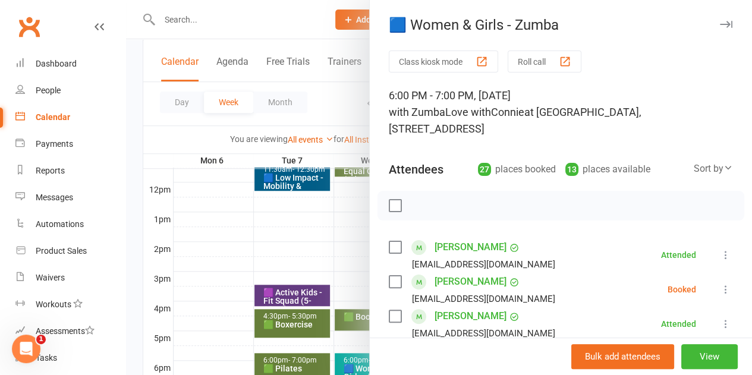
click at [285, 233] on div at bounding box center [439, 187] width 626 height 375
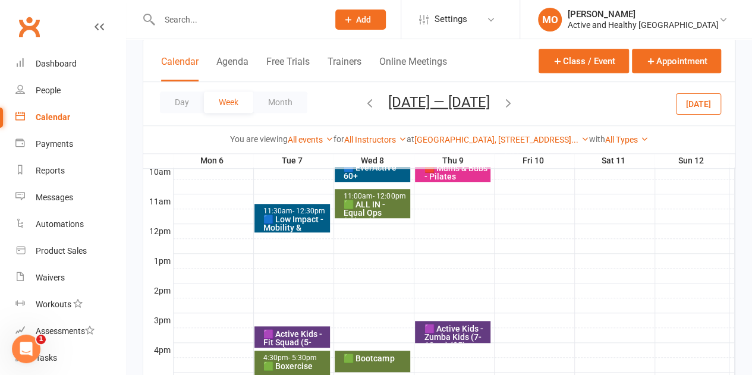
scroll to position [366, 0]
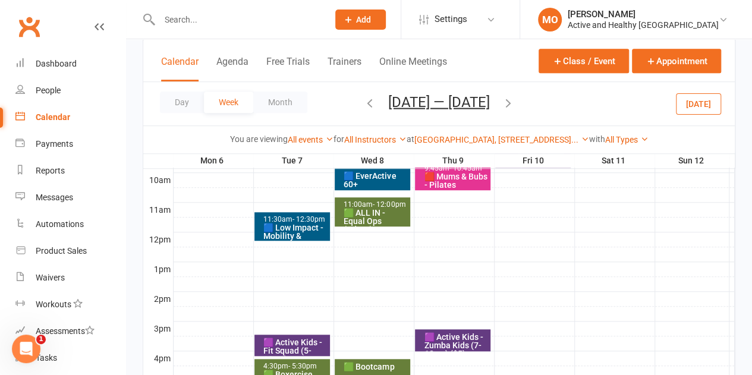
click at [506, 103] on icon "button" at bounding box center [507, 102] width 13 height 13
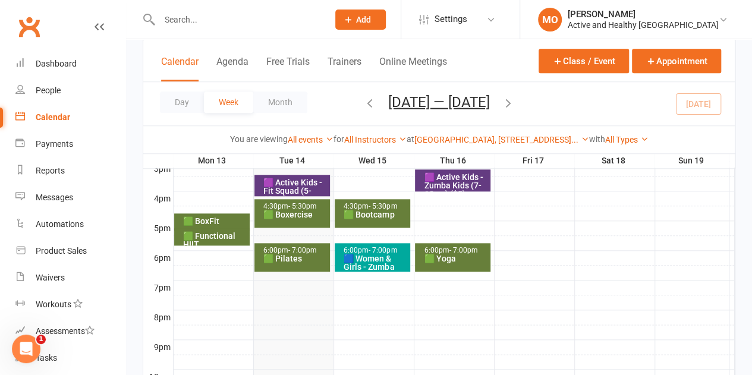
scroll to position [544, 0]
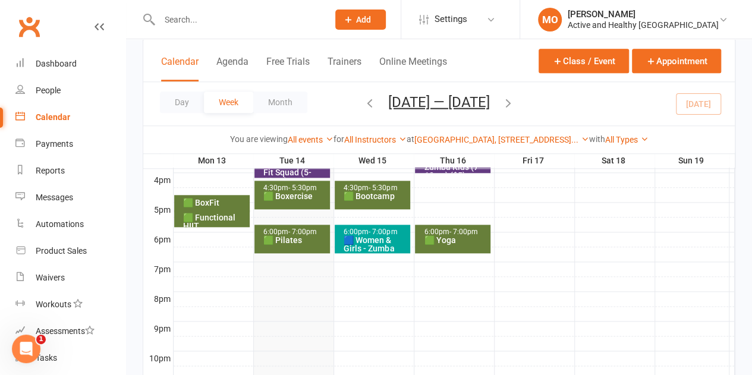
click at [389, 230] on span "- 7:00pm" at bounding box center [382, 232] width 29 height 8
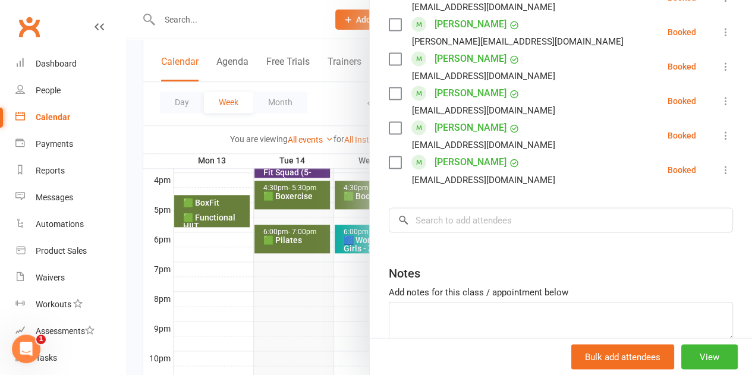
scroll to position [951, 0]
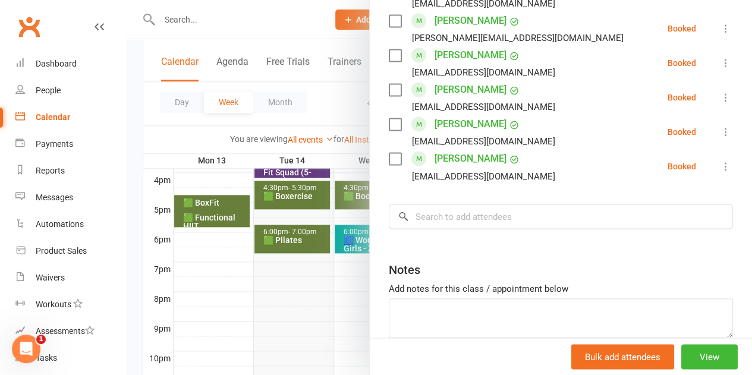
click at [332, 280] on div at bounding box center [439, 187] width 626 height 375
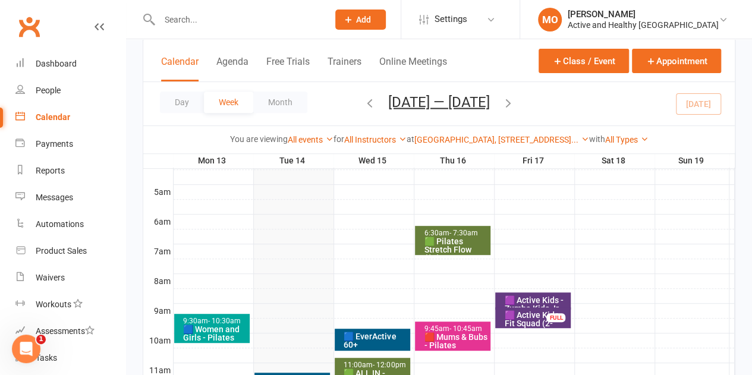
scroll to position [188, 0]
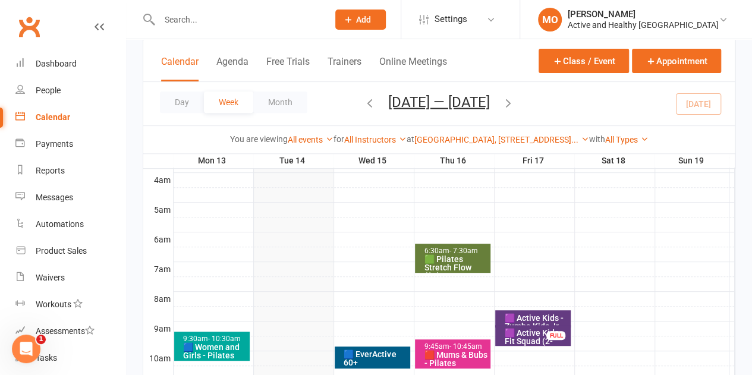
click at [464, 257] on div "🟩 Pilates Stretch Flow ($5)" at bounding box center [455, 267] width 65 height 25
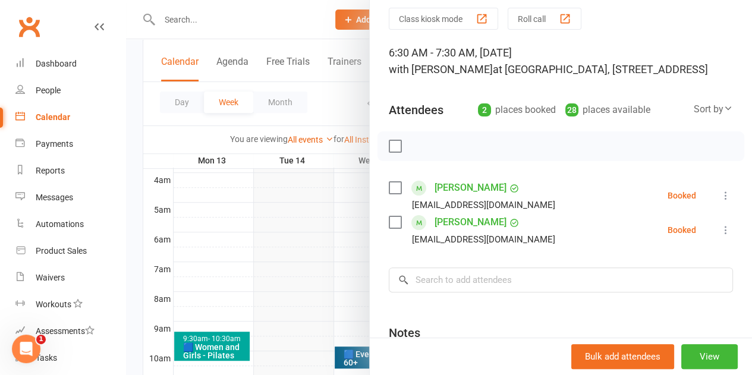
scroll to position [59, 0]
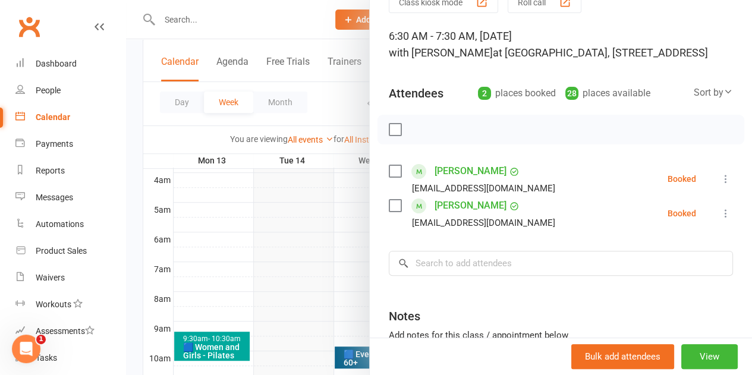
click at [277, 255] on div at bounding box center [439, 187] width 626 height 375
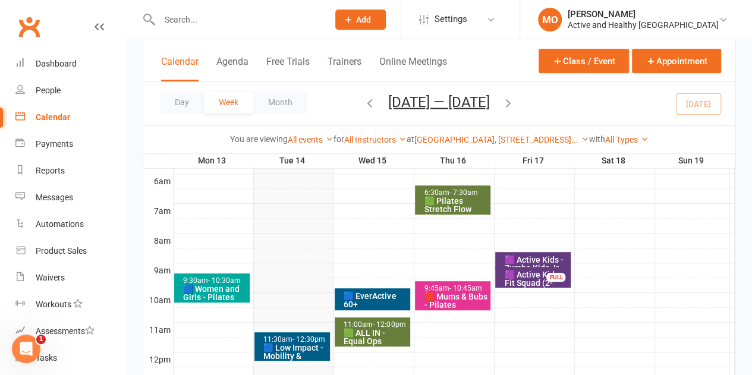
scroll to position [247, 0]
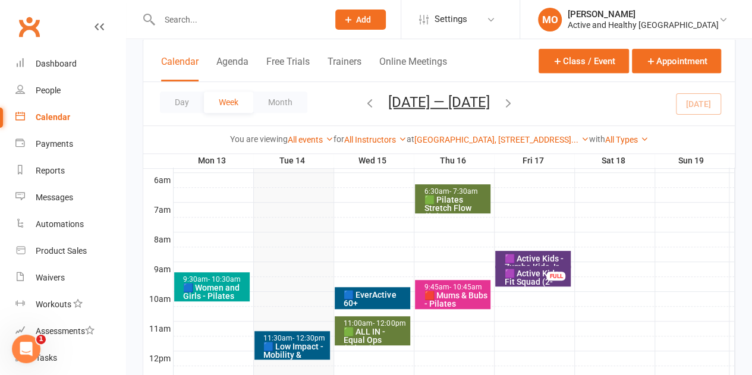
click at [452, 303] on div "🟥 Mums & Bubs - Pilates" at bounding box center [455, 299] width 65 height 17
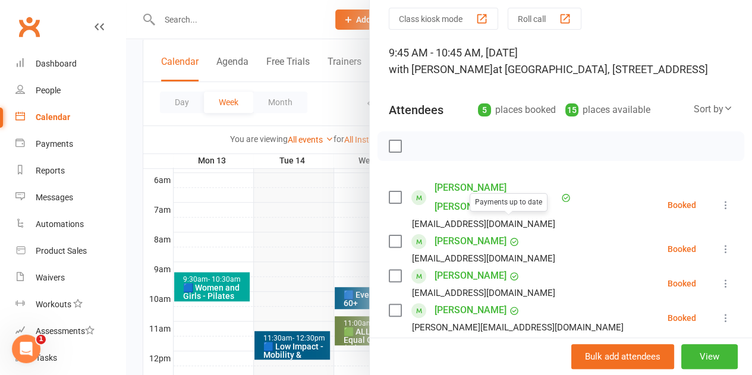
scroll to position [59, 0]
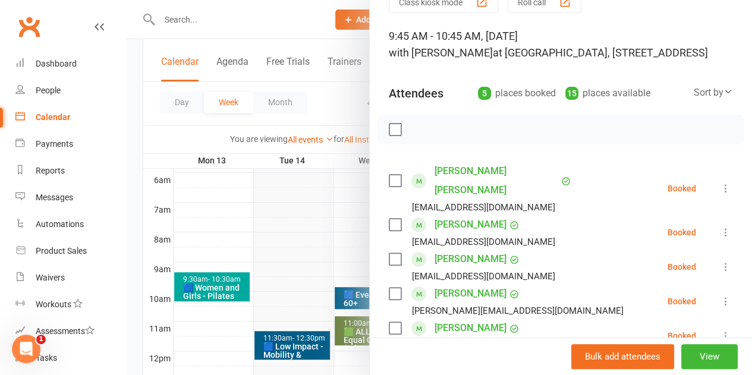
click at [272, 232] on div at bounding box center [439, 187] width 626 height 375
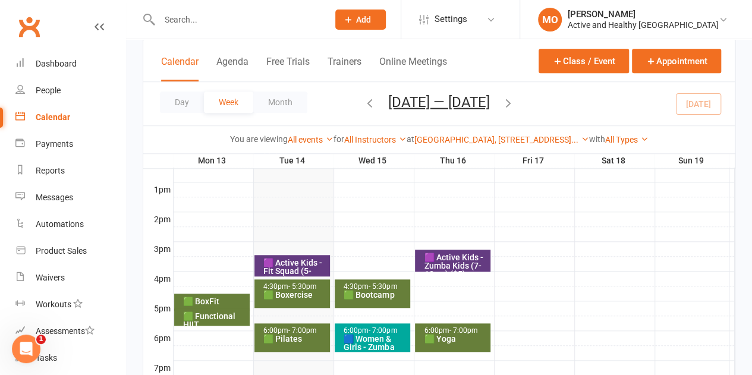
scroll to position [448, 0]
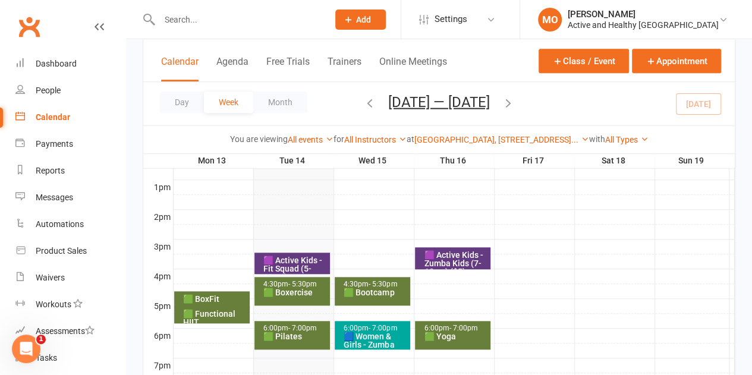
click at [434, 333] on div "🟩 Yoga" at bounding box center [455, 336] width 65 height 8
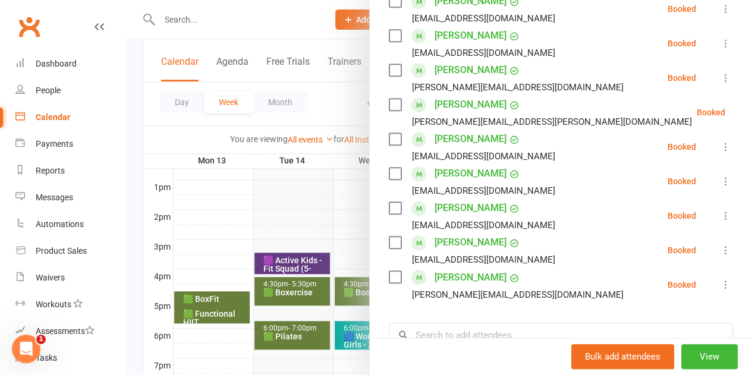
scroll to position [468, 0]
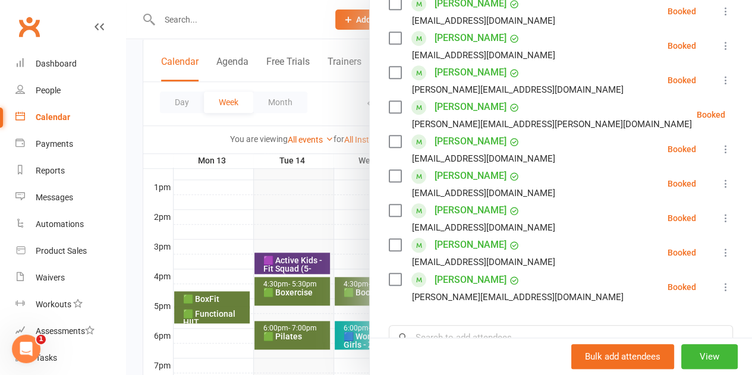
click at [273, 204] on div at bounding box center [439, 187] width 626 height 375
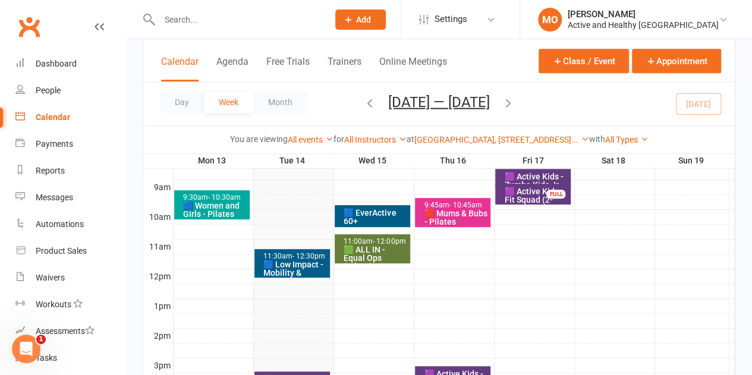
scroll to position [270, 0]
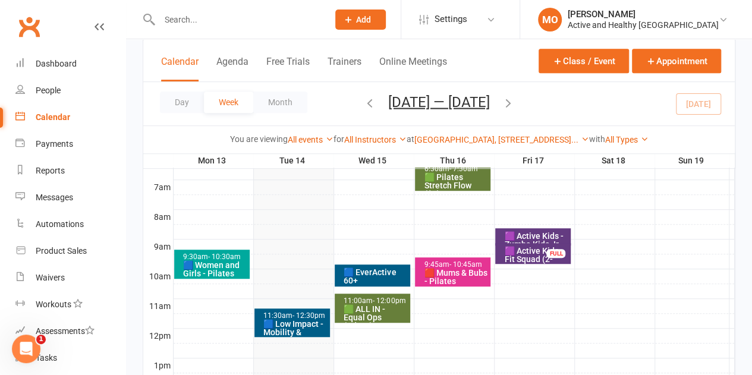
click at [523, 253] on div "🟪 Active Kids - Fit Squad (2-5yrs)" at bounding box center [535, 259] width 65 height 25
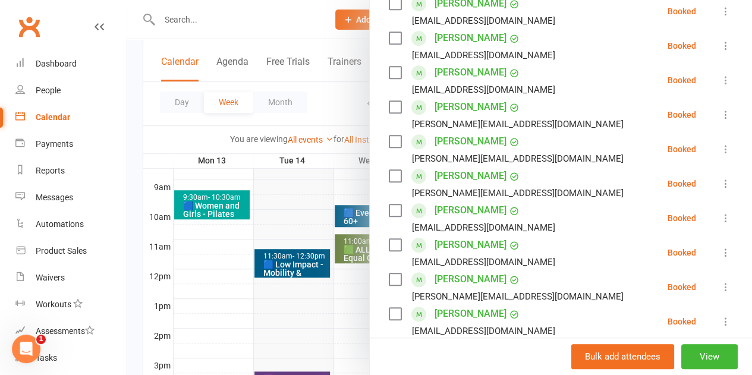
scroll to position [416, 0]
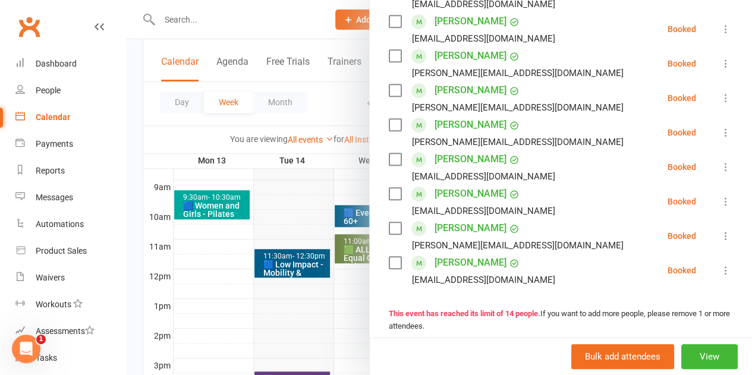
click at [290, 188] on div at bounding box center [439, 187] width 626 height 375
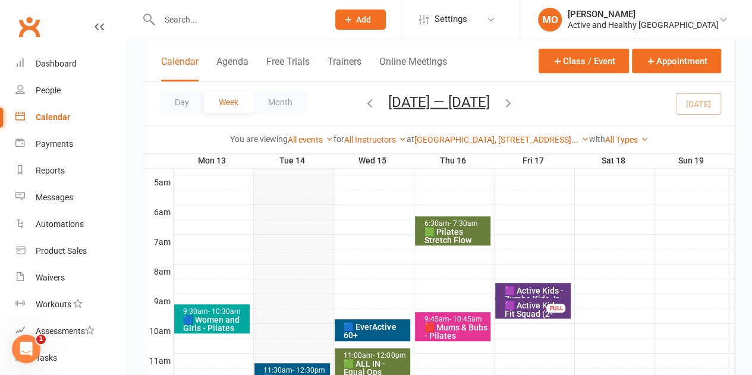
scroll to position [210, 0]
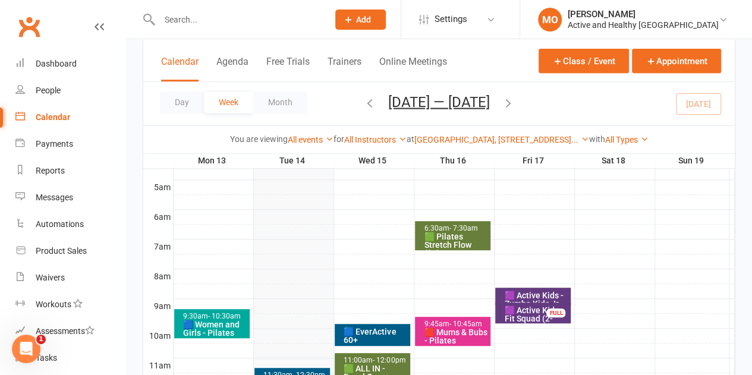
click at [528, 294] on div "🟪 Active Kids - Zumba Kids Jr (3-6 yrs) ($5)" at bounding box center [535, 303] width 65 height 25
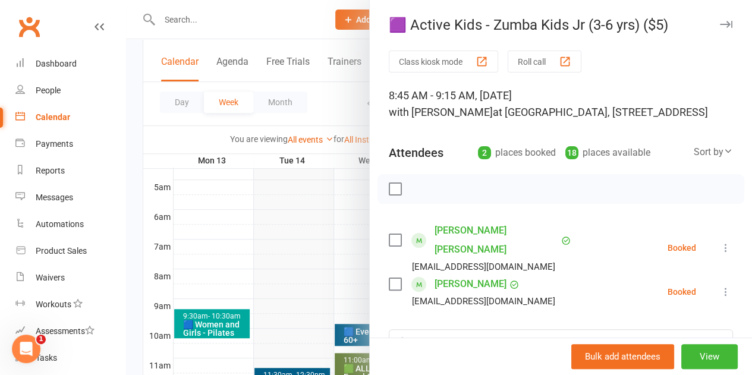
click at [285, 287] on div at bounding box center [439, 187] width 626 height 375
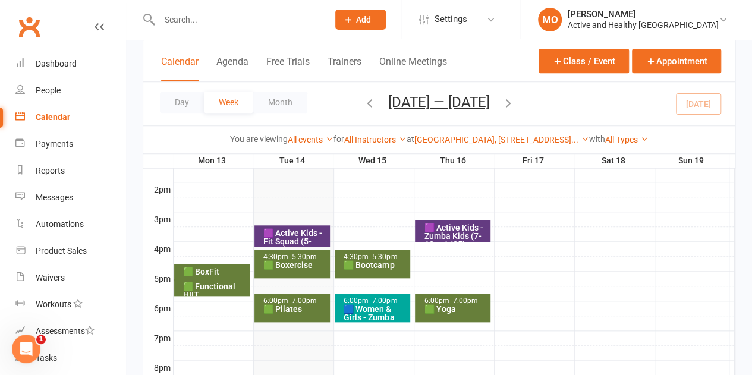
scroll to position [366, 0]
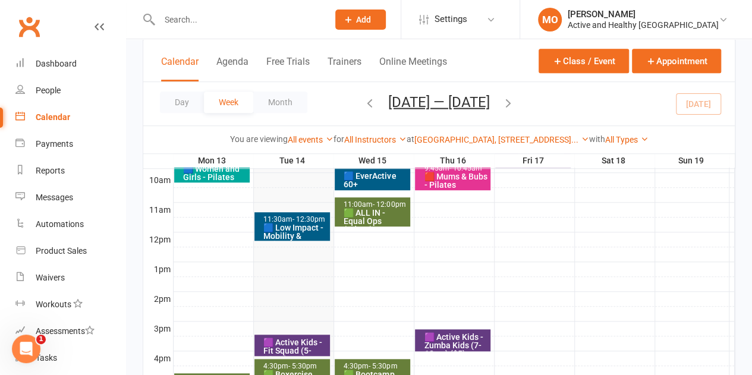
click at [511, 103] on icon "button" at bounding box center [507, 102] width 13 height 13
click at [363, 102] on icon "button" at bounding box center [369, 102] width 13 height 13
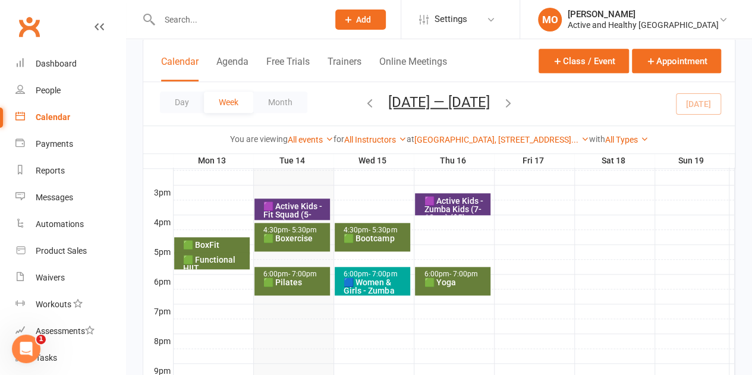
scroll to position [485, 0]
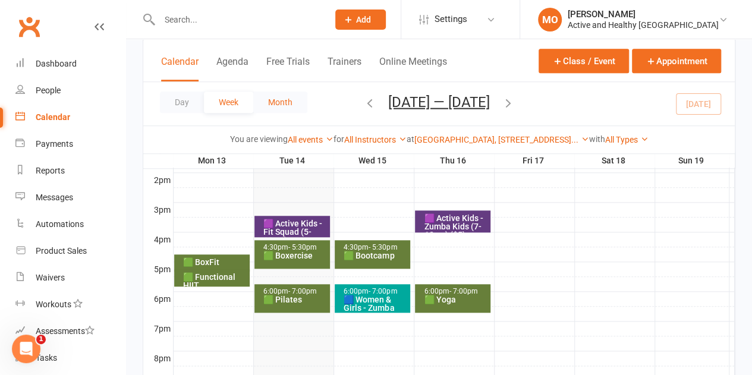
click at [270, 96] on button "Month" at bounding box center [280, 101] width 54 height 21
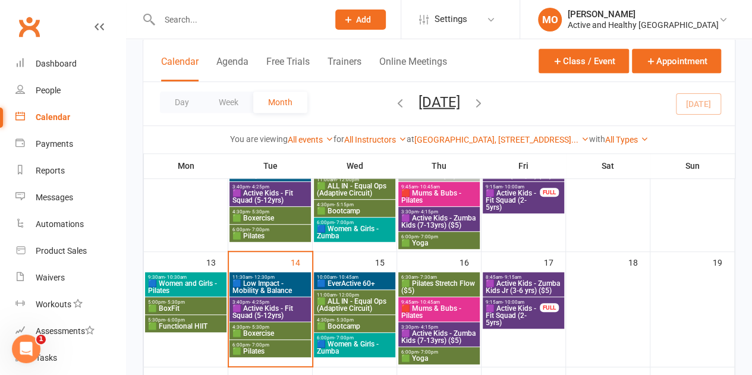
scroll to position [247, 0]
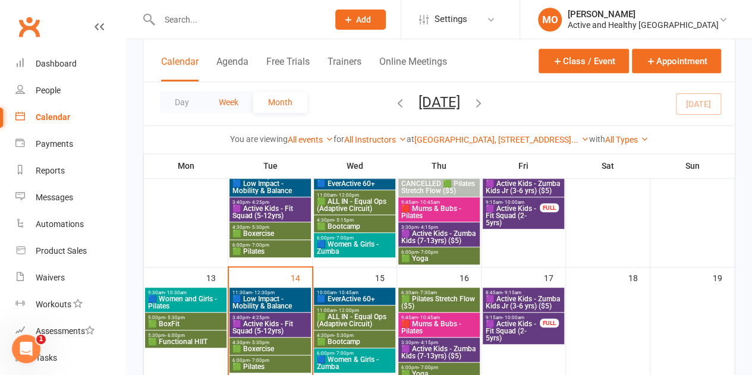
click at [225, 100] on button "Week" at bounding box center [228, 101] width 49 height 21
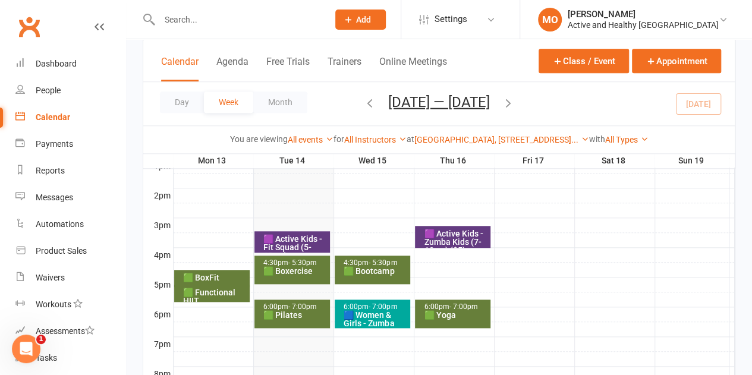
scroll to position [506, 0]
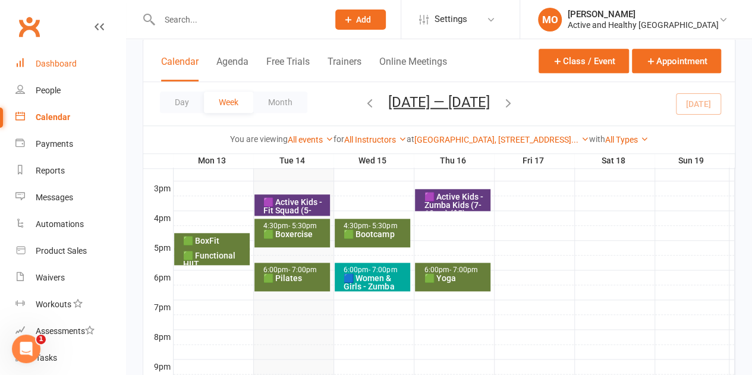
click at [72, 59] on div "Dashboard" at bounding box center [56, 64] width 41 height 10
